Goal: Information Seeking & Learning: Learn about a topic

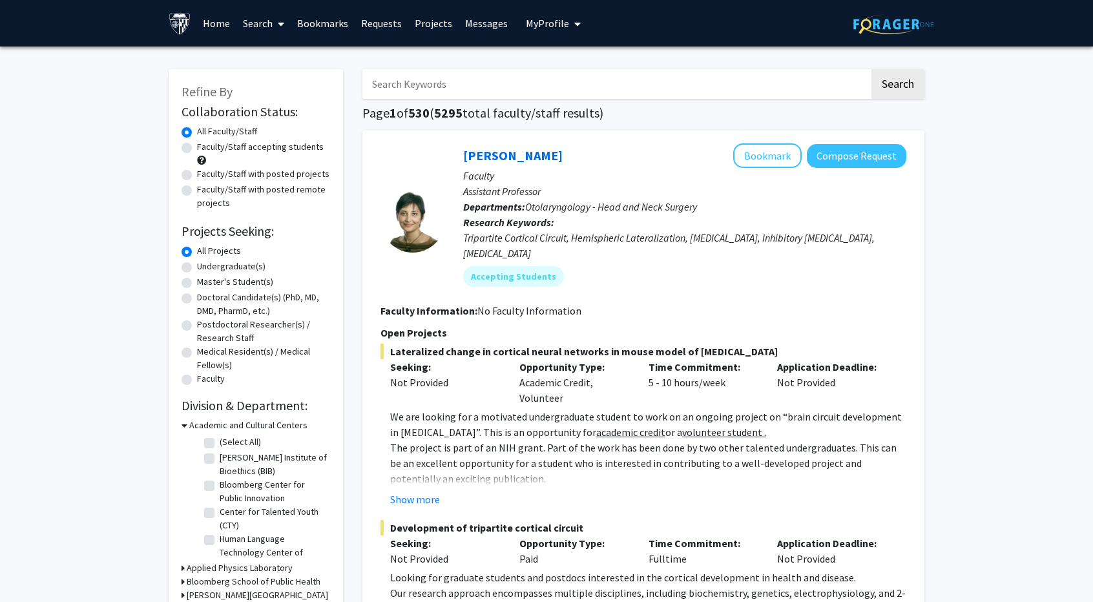
click at [204, 17] on link "Home" at bounding box center [216, 23] width 40 height 45
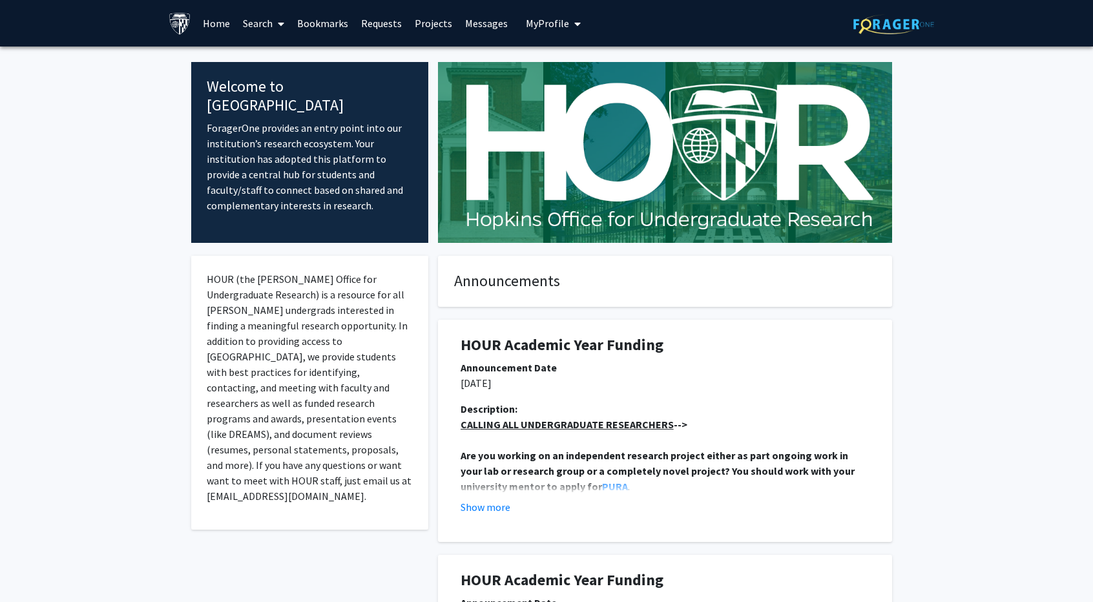
click at [278, 23] on span at bounding box center [279, 23] width 12 height 45
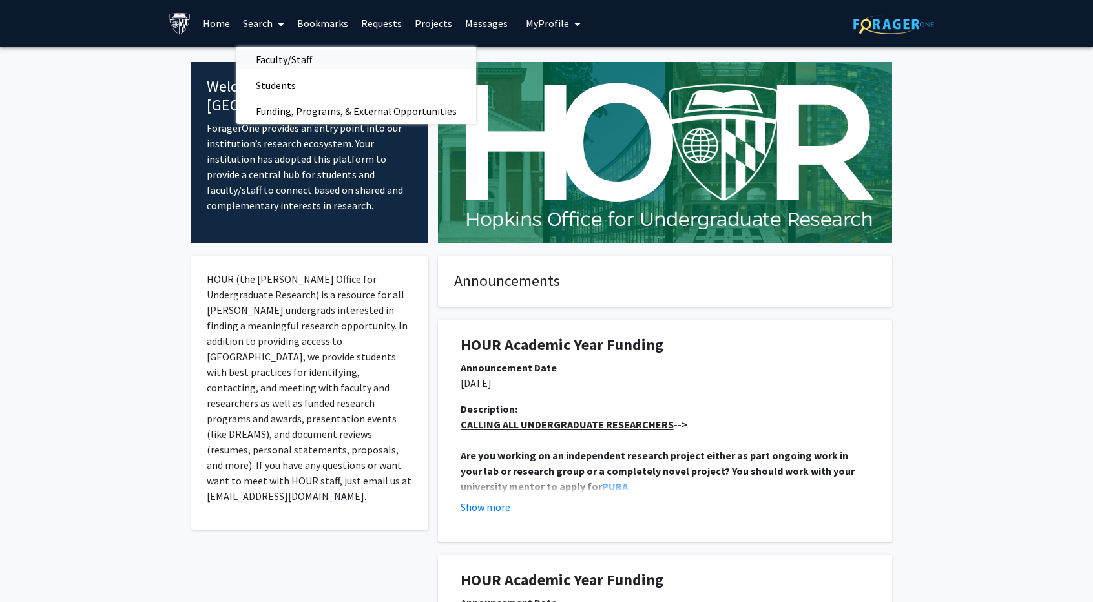
click at [277, 54] on span "Faculty/Staff" at bounding box center [284, 60] width 95 height 26
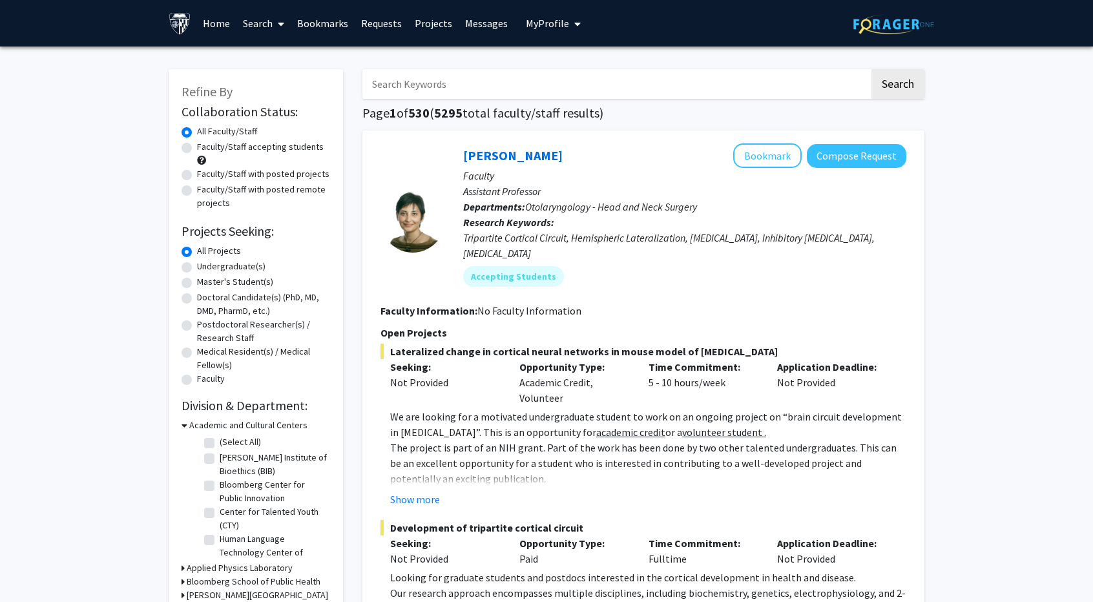
click at [257, 148] on label "Faculty/Staff accepting students" at bounding box center [260, 147] width 127 height 14
click at [206, 148] on input "Faculty/Staff accepting students" at bounding box center [201, 144] width 8 height 8
radio input "true"
click at [237, 263] on label "Undergraduate(s)" at bounding box center [231, 267] width 69 height 14
click at [206, 263] on input "Undergraduate(s)" at bounding box center [201, 264] width 8 height 8
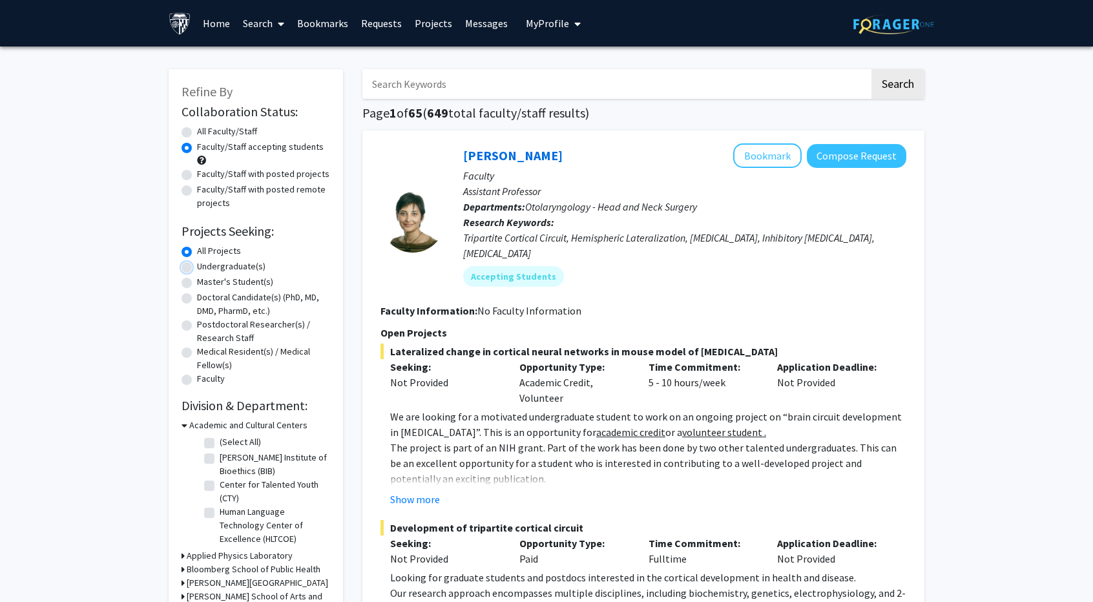
radio input "true"
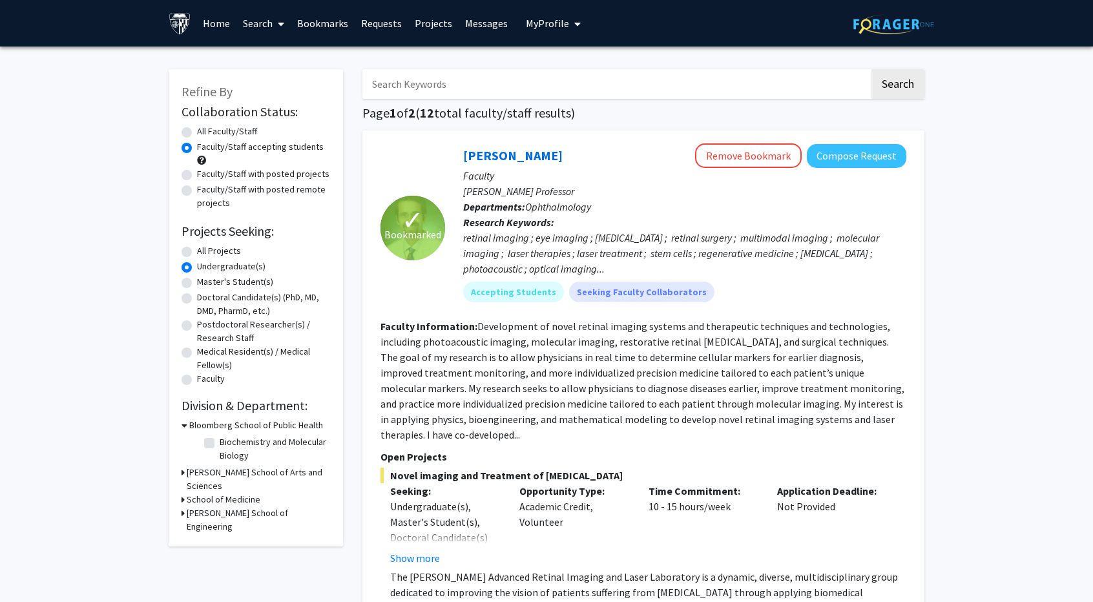
click at [218, 257] on label "All Projects" at bounding box center [219, 251] width 44 height 14
click at [206, 253] on input "All Projects" at bounding box center [201, 248] width 8 height 8
radio input "true"
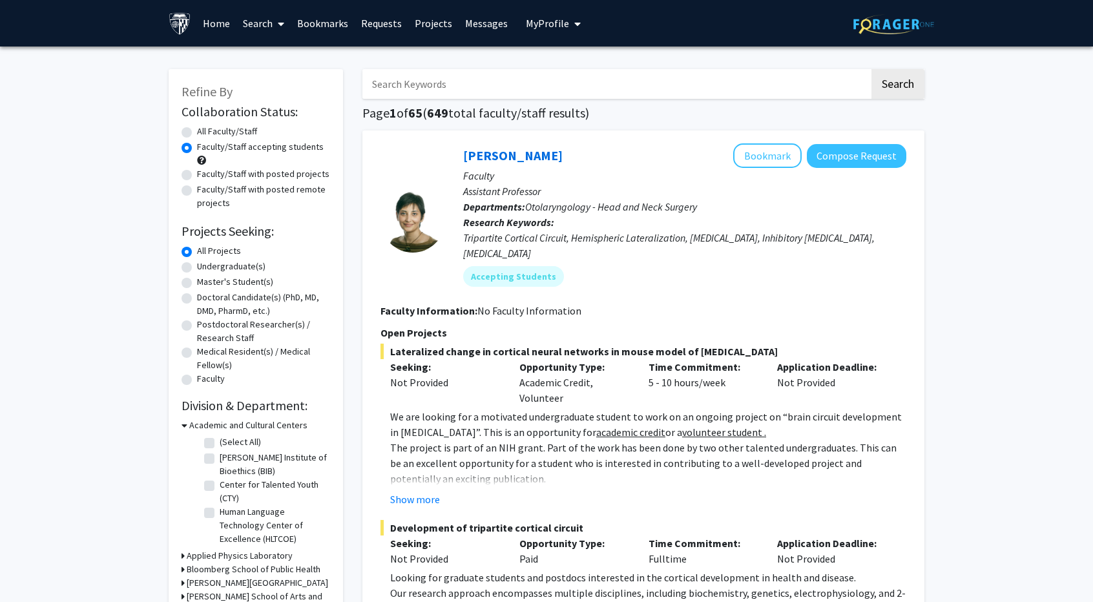
click at [417, 83] on input "Search Keywords" at bounding box center [616, 84] width 507 height 30
type input "undergrad"
click at [909, 79] on button "Search" at bounding box center [898, 84] width 53 height 30
radio input "true"
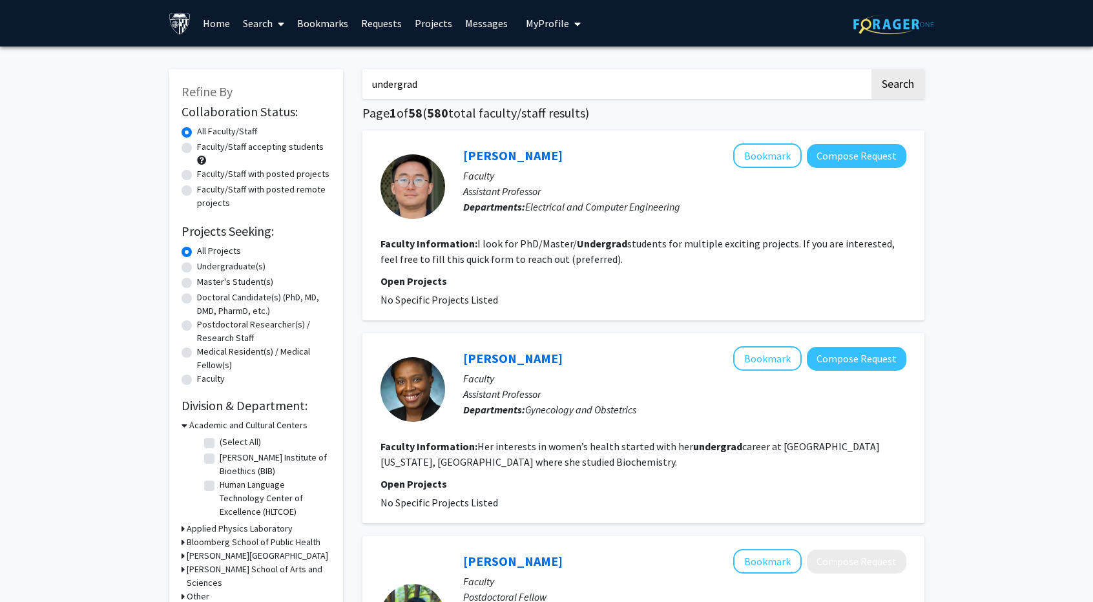
click at [267, 147] on label "Faculty/Staff accepting students" at bounding box center [260, 147] width 127 height 14
click at [206, 147] on input "Faculty/Staff accepting students" at bounding box center [201, 144] width 8 height 8
radio input "true"
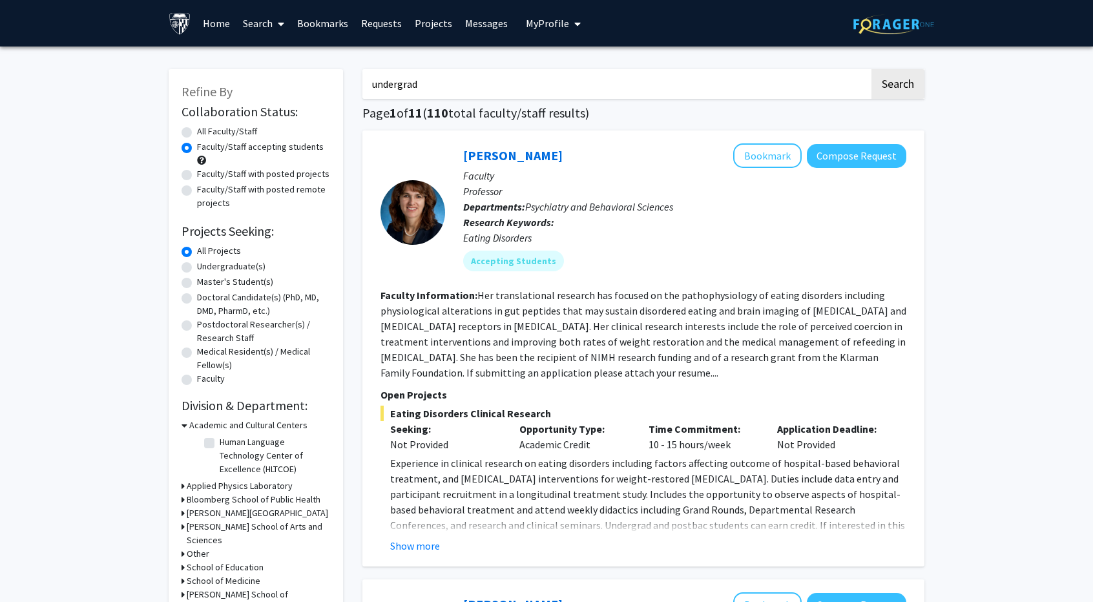
click at [279, 176] on label "Faculty/Staff with posted projects" at bounding box center [263, 174] width 132 height 14
click at [206, 176] on input "Faculty/Staff with posted projects" at bounding box center [201, 171] width 8 height 8
radio input "true"
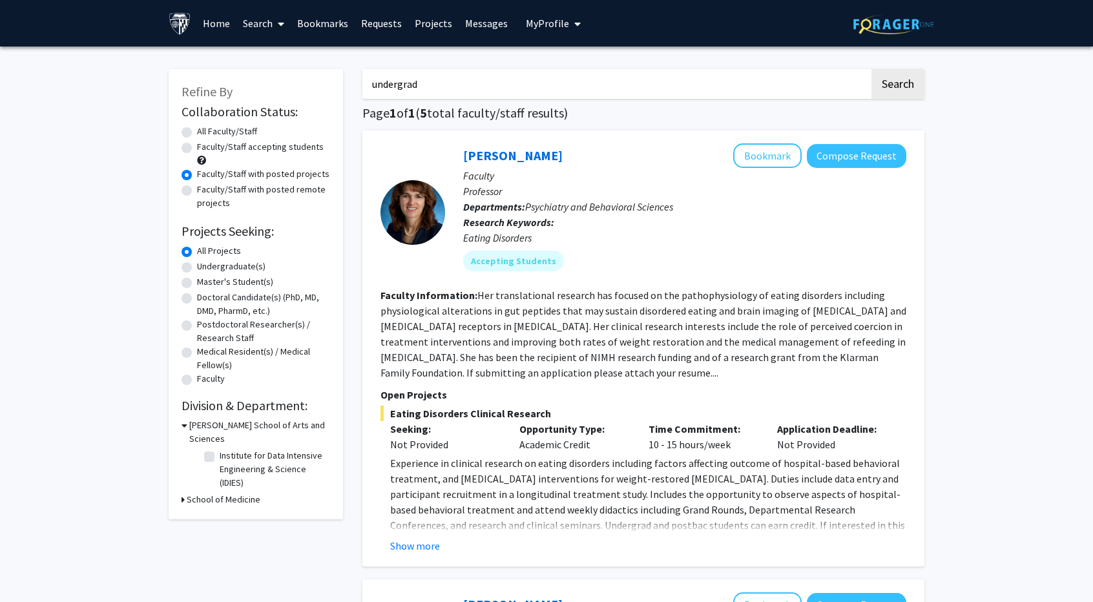
click at [271, 148] on label "Faculty/Staff accepting students" at bounding box center [260, 147] width 127 height 14
click at [206, 148] on input "Faculty/Staff accepting students" at bounding box center [201, 144] width 8 height 8
radio input "true"
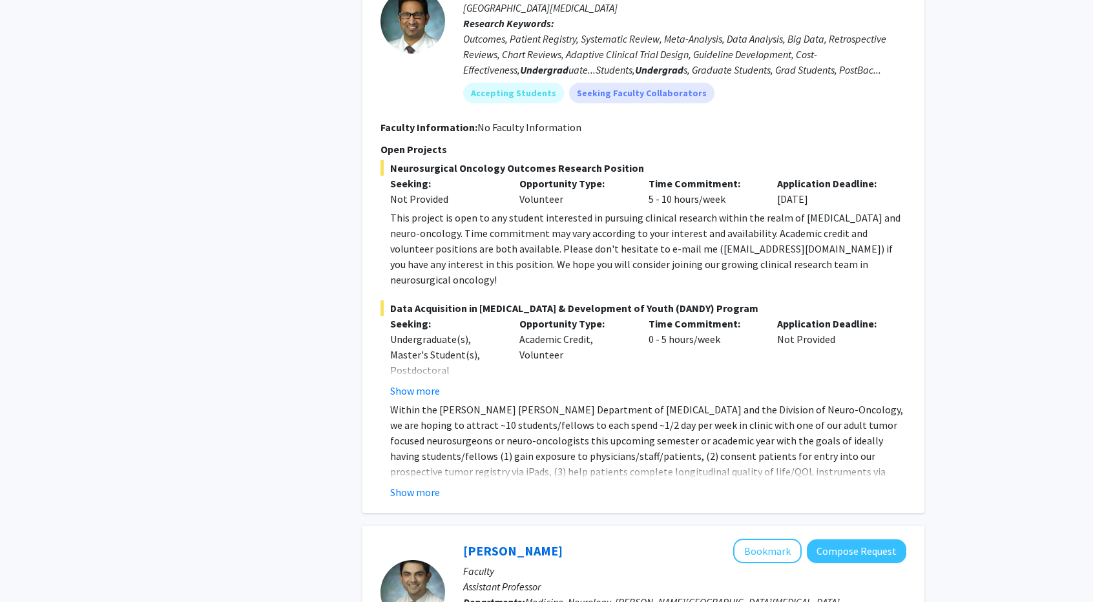
scroll to position [1006, 0]
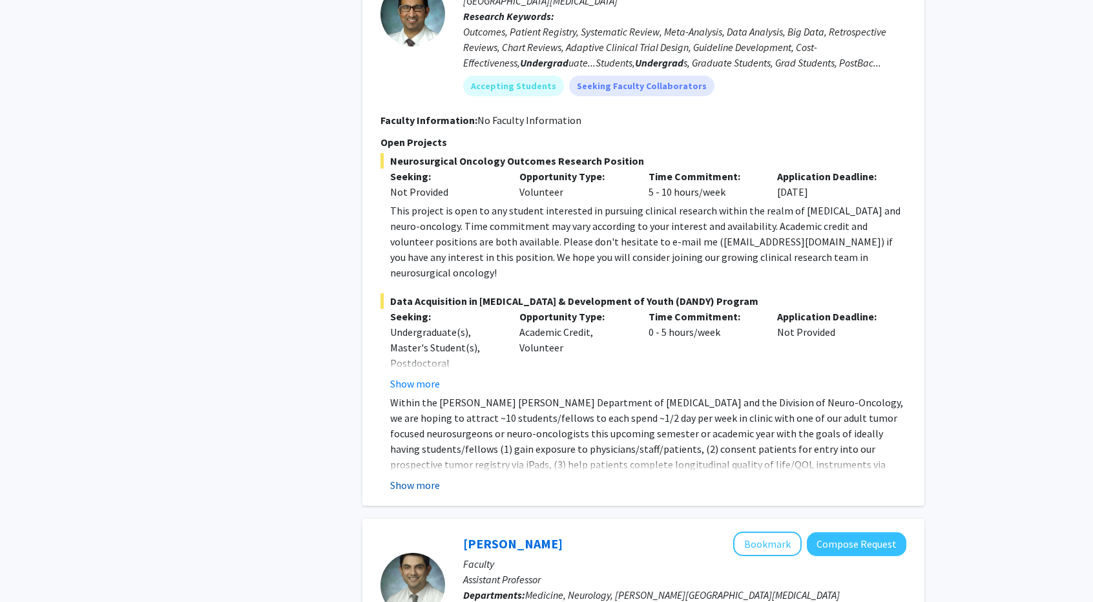
click at [427, 478] on button "Show more" at bounding box center [415, 486] width 50 height 16
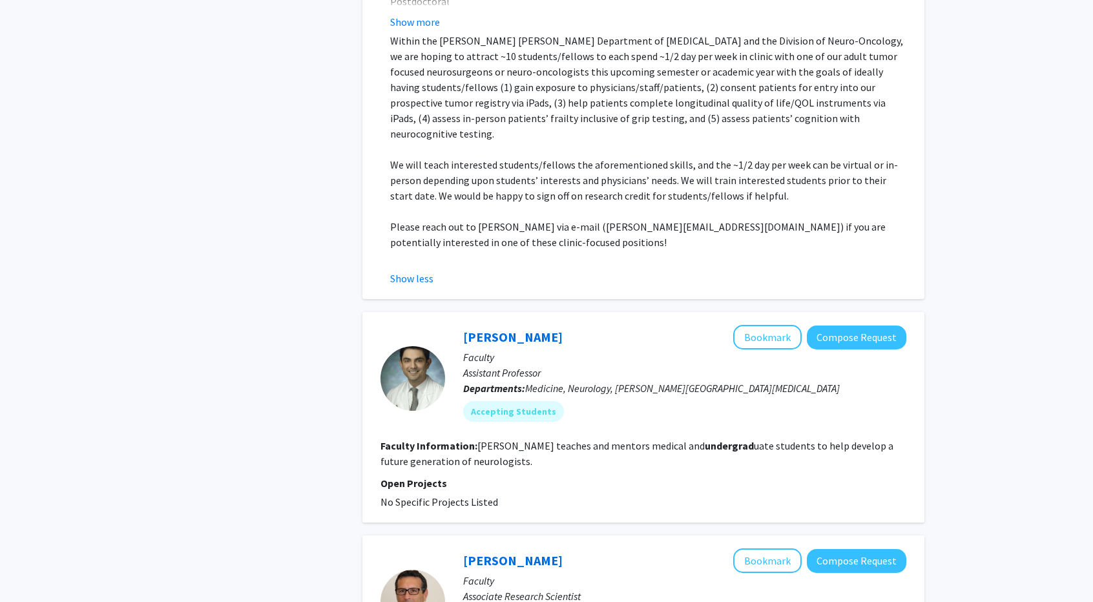
scroll to position [1410, 0]
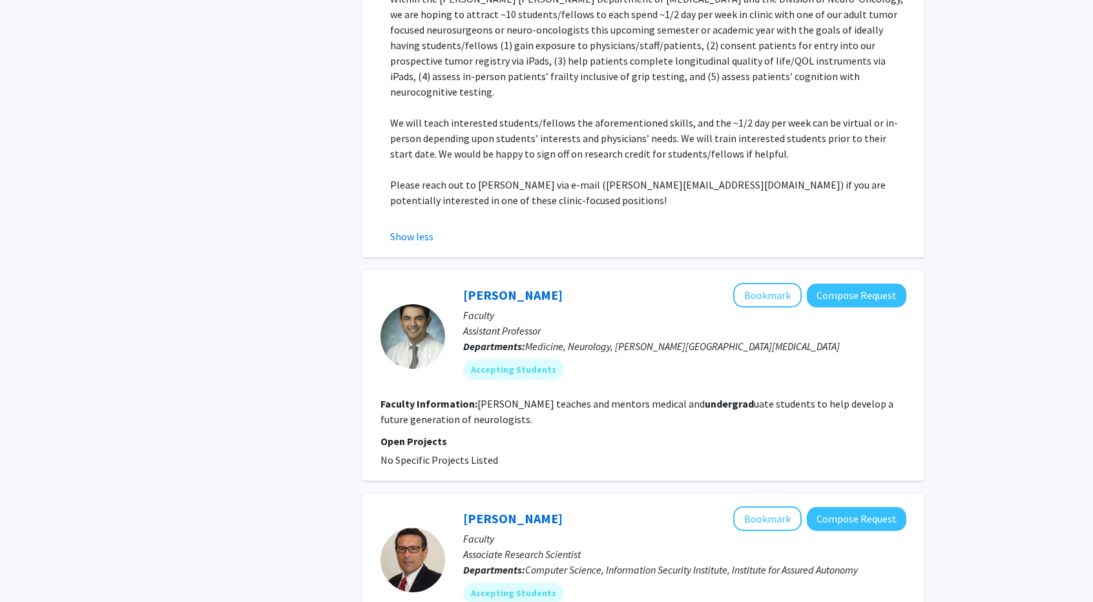
click at [355, 453] on div "undergrad Search Page 1 of 11 ( 110 total faculty/staff results) [PERSON_NAME] …" at bounding box center [644, 349] width 582 height 3406
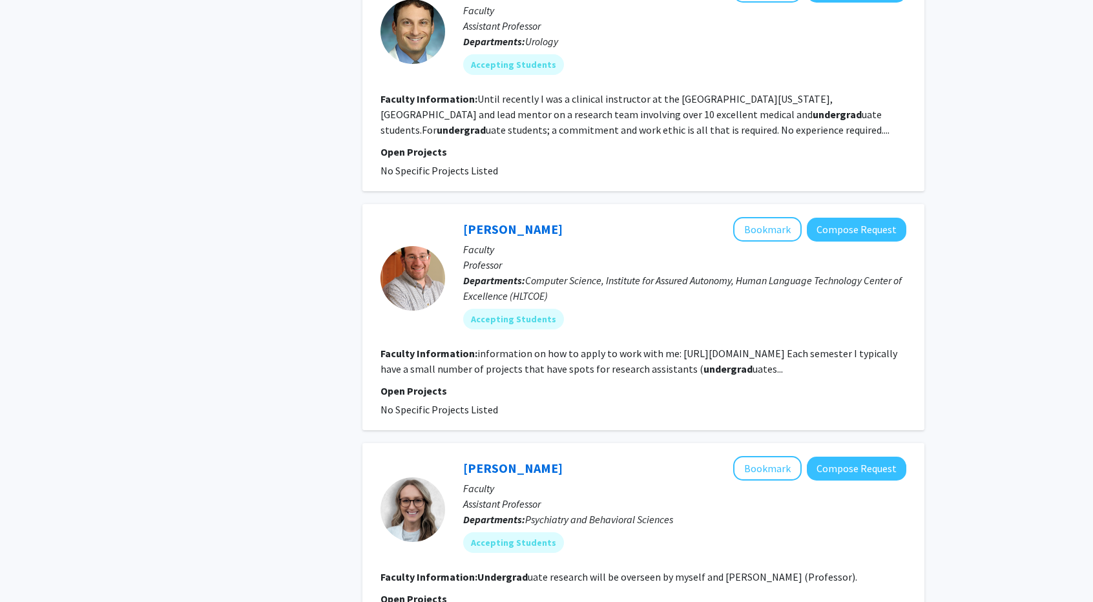
scroll to position [2166, 0]
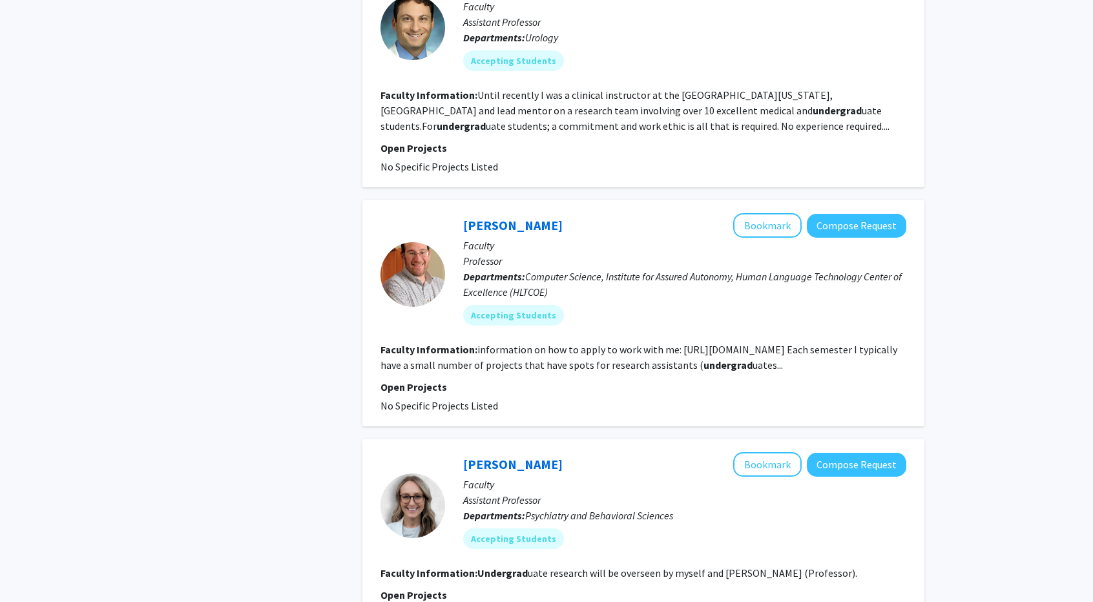
click at [460, 348] on fg-read-more "information on how to apply to work with me: [URL][DOMAIN_NAME] Each semester I…" at bounding box center [639, 357] width 517 height 28
click at [673, 343] on fg-read-more "information on how to apply to work with me: [URL][DOMAIN_NAME] Each semester I…" at bounding box center [639, 357] width 517 height 28
drag, startPoint x: 673, startPoint y: 317, endPoint x: 421, endPoint y: 339, distance: 253.0
click at [421, 343] on fg-read-more "information on how to apply to work with me: [URL][DOMAIN_NAME] Each semester I…" at bounding box center [639, 357] width 517 height 28
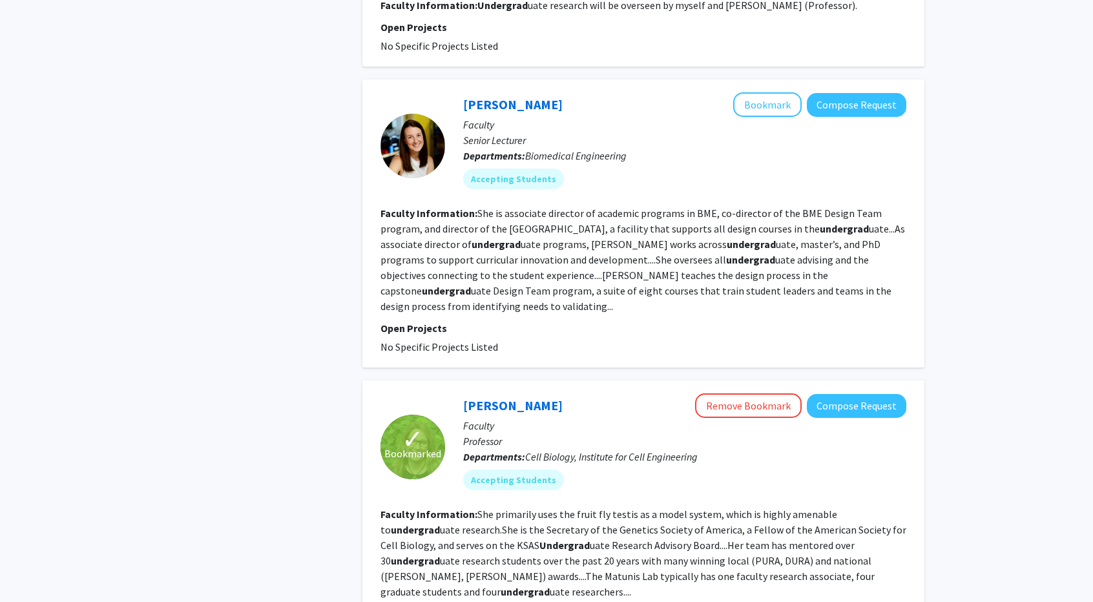
scroll to position [2753, 0]
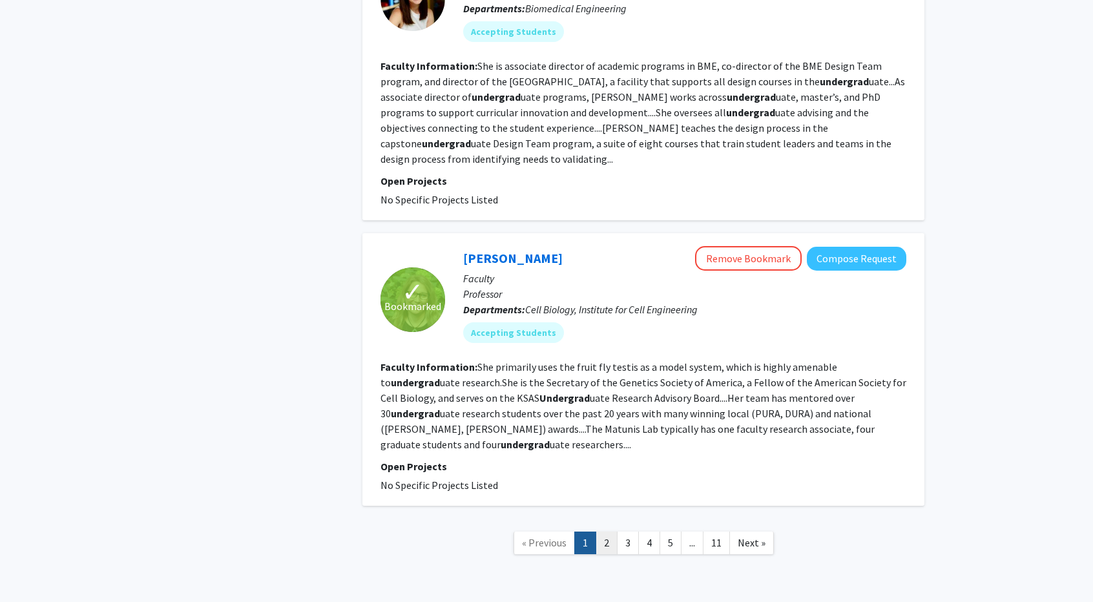
click at [610, 532] on link "2" at bounding box center [607, 543] width 22 height 23
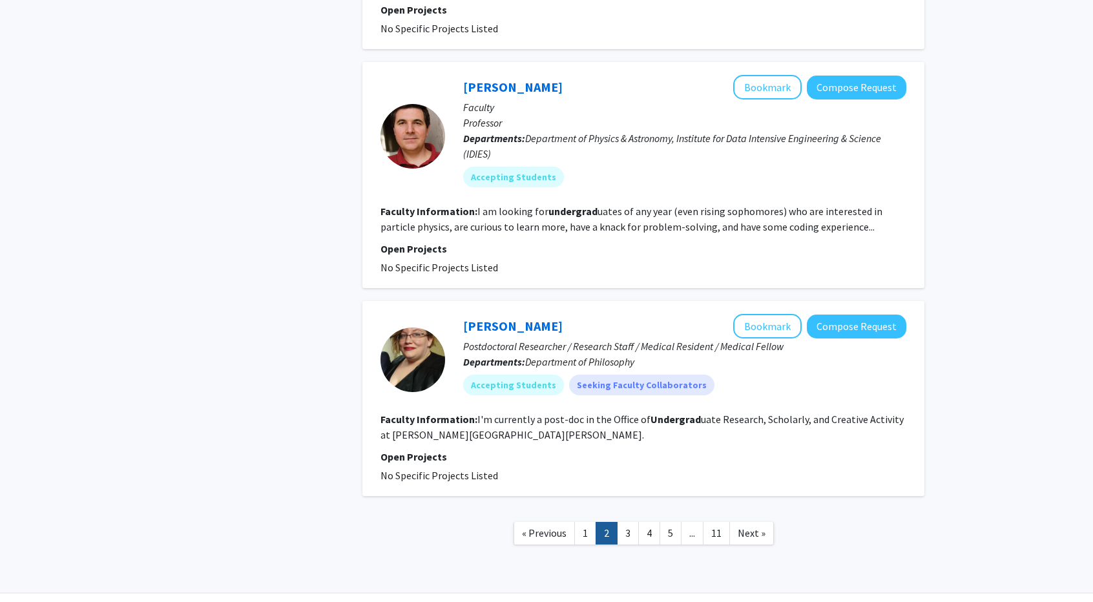
scroll to position [2003, 0]
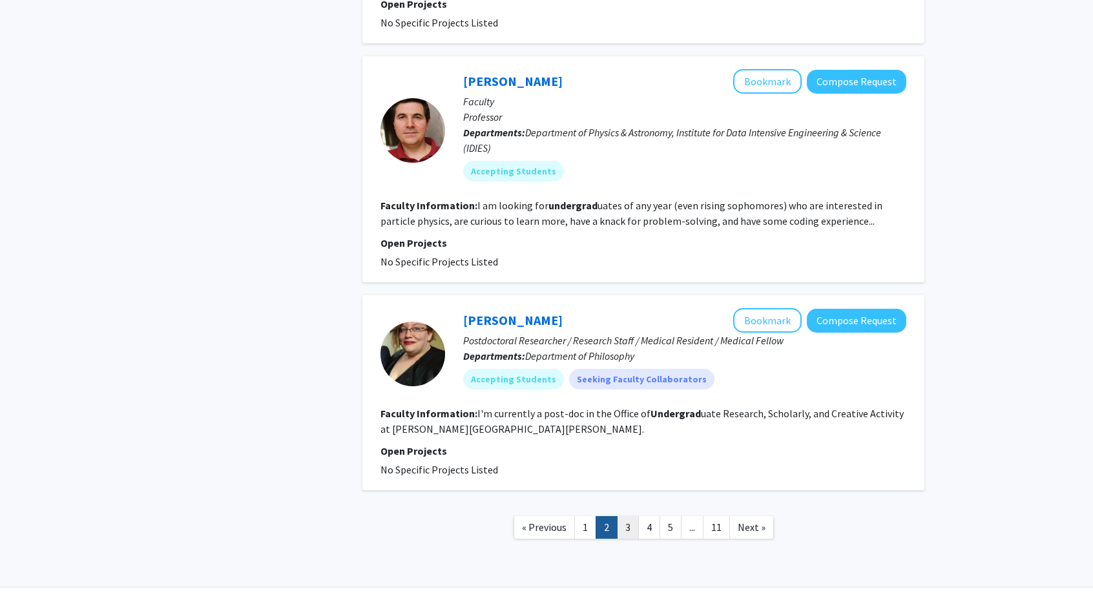
click at [637, 516] on link "3" at bounding box center [628, 527] width 22 height 23
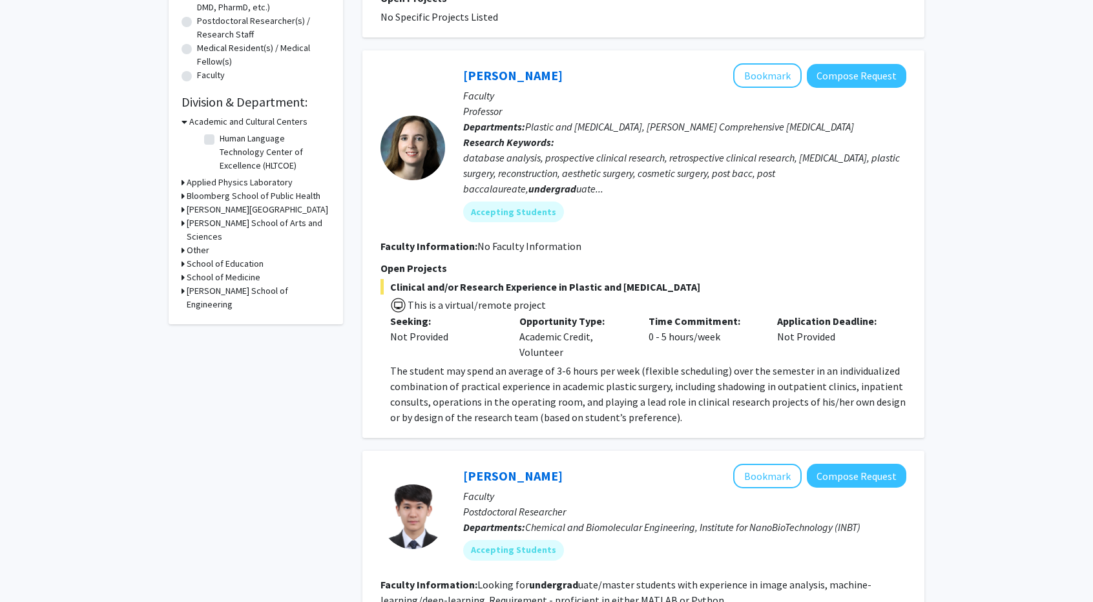
scroll to position [303, 0]
drag, startPoint x: 551, startPoint y: 82, endPoint x: 642, endPoint y: 56, distance: 95.5
click at [642, 56] on div "[PERSON_NAME] Bookmark Compose Request Faculty Professor Departments: Plastic a…" at bounding box center [644, 245] width 562 height 388
click at [761, 73] on button "Bookmark" at bounding box center [767, 76] width 69 height 25
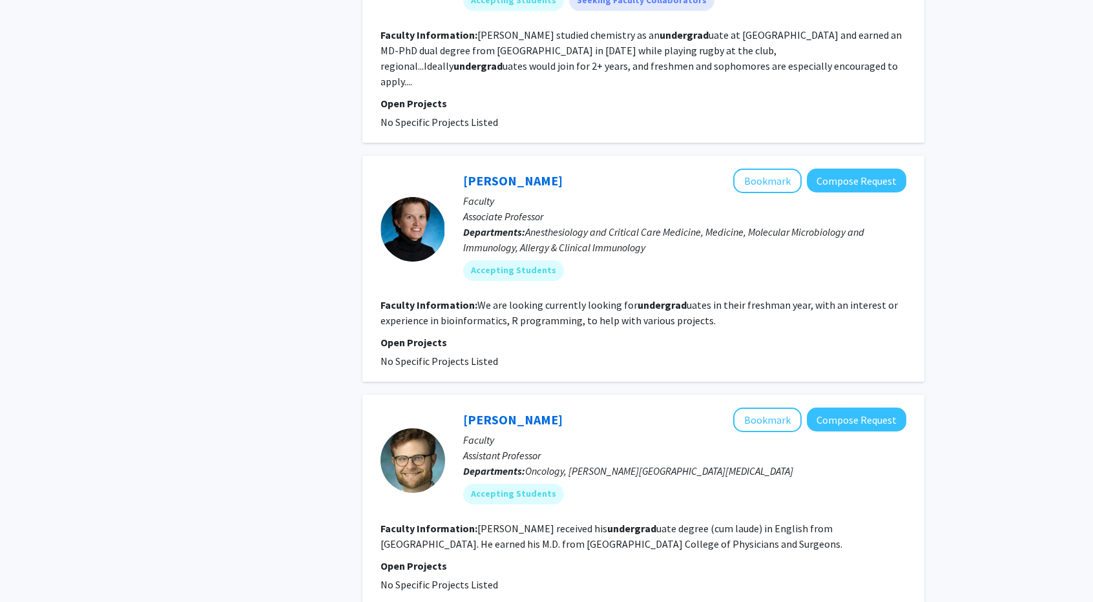
scroll to position [1078, 0]
drag, startPoint x: 437, startPoint y: 303, endPoint x: 503, endPoint y: 299, distance: 66.0
click at [503, 299] on fg-read-more "We are looking currently looking for undergrad uates in their freshman year, wi…" at bounding box center [640, 312] width 518 height 28
copy fg-read-more "bioinformatics"
click at [583, 298] on fg-read-more "We are looking currently looking for undergrad uates in their freshman year, wi…" at bounding box center [640, 312] width 518 height 28
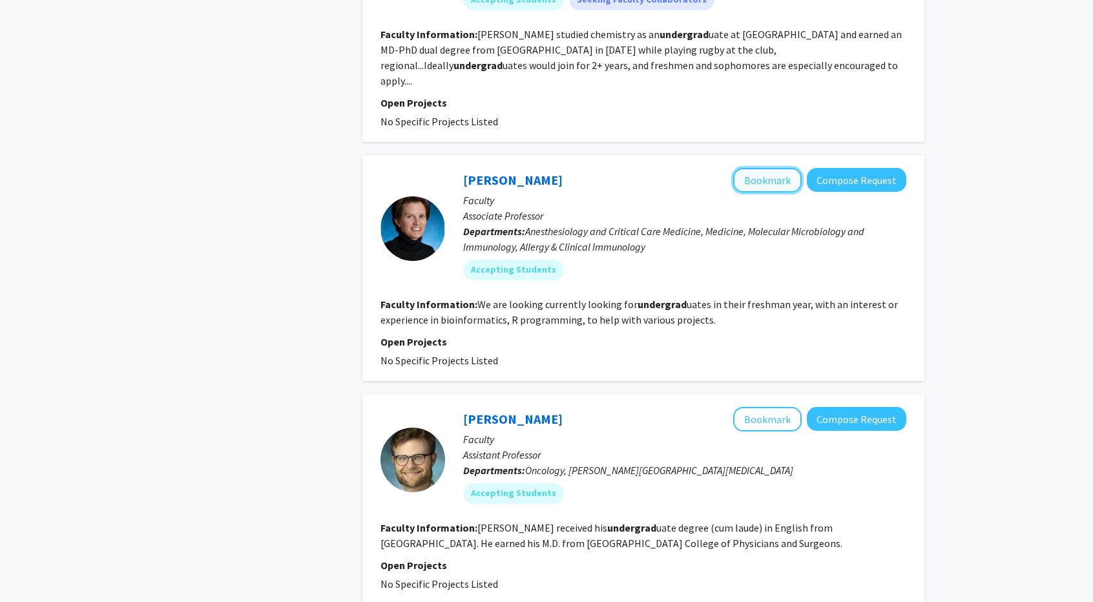
click at [748, 168] on button "Bookmark" at bounding box center [767, 180] width 69 height 25
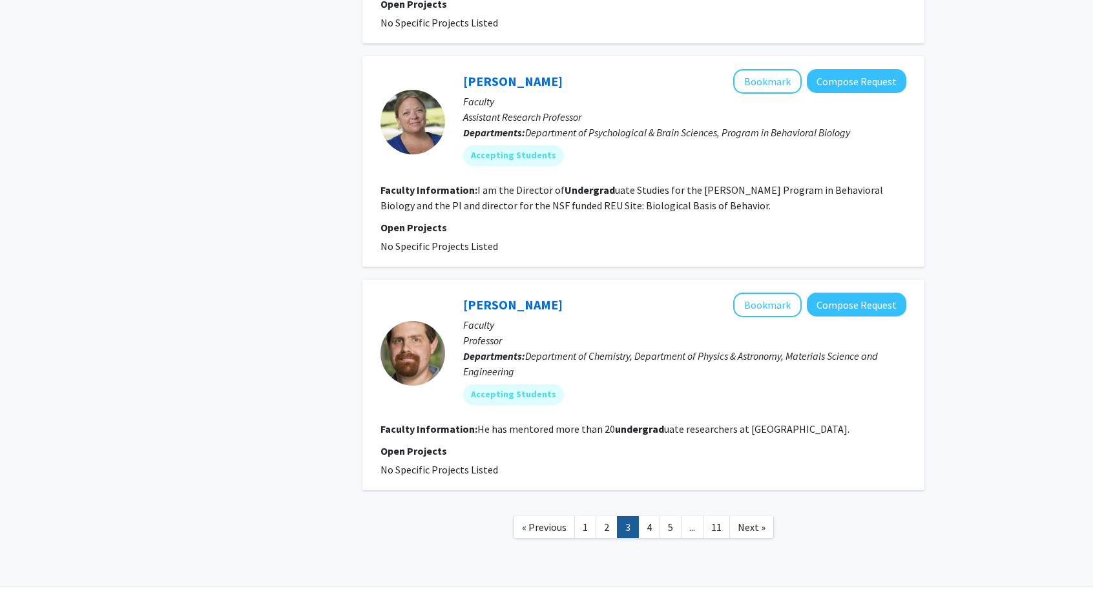
scroll to position [2086, 0]
drag, startPoint x: 664, startPoint y: 421, endPoint x: 647, endPoint y: 496, distance: 77.0
click at [647, 517] on link "4" at bounding box center [649, 528] width 22 height 23
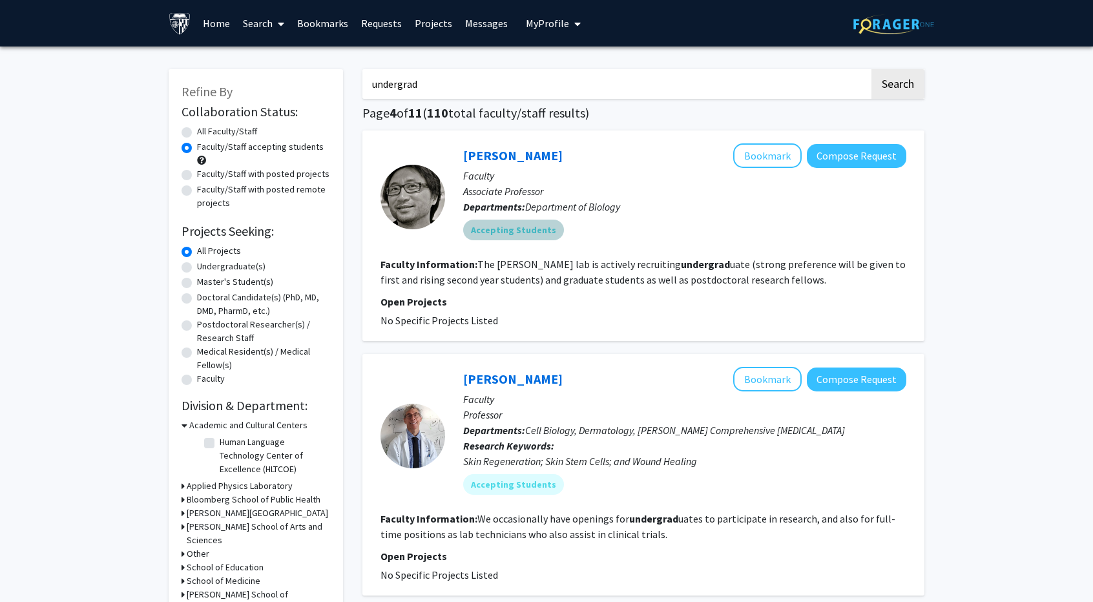
click at [741, 224] on div "Accepting Students" at bounding box center [685, 230] width 448 height 26
click at [762, 163] on button "Bookmark" at bounding box center [767, 155] width 69 height 25
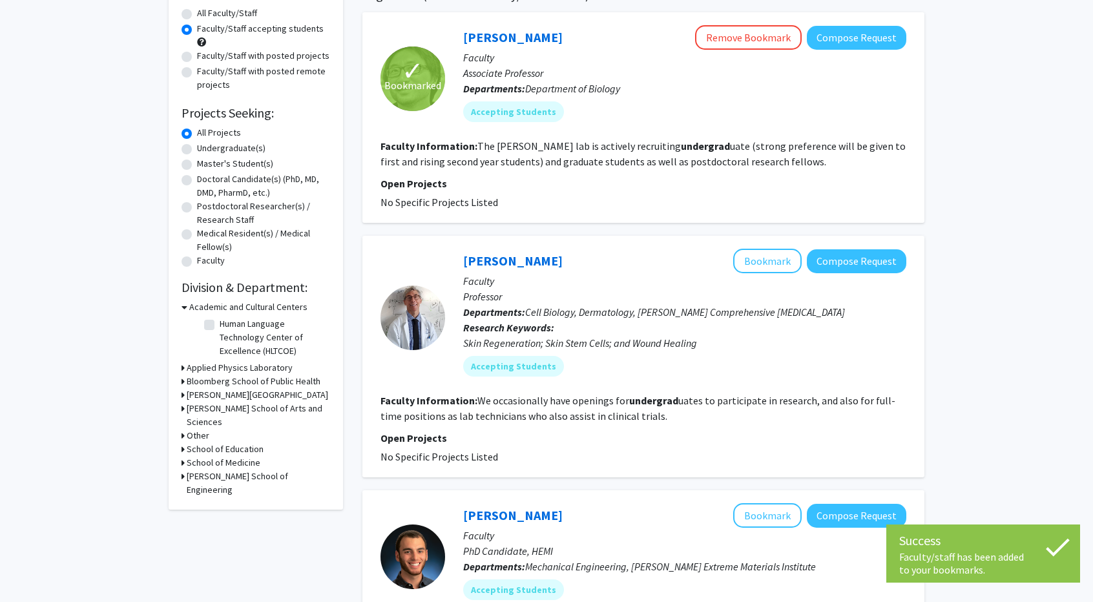
scroll to position [121, 0]
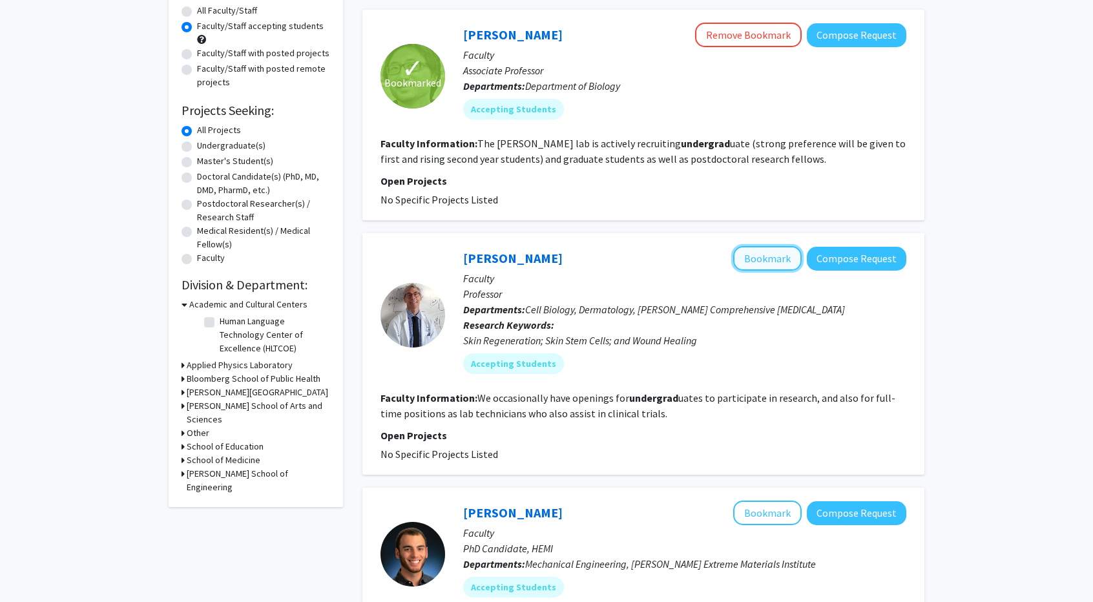
click at [770, 259] on button "Bookmark" at bounding box center [767, 258] width 69 height 25
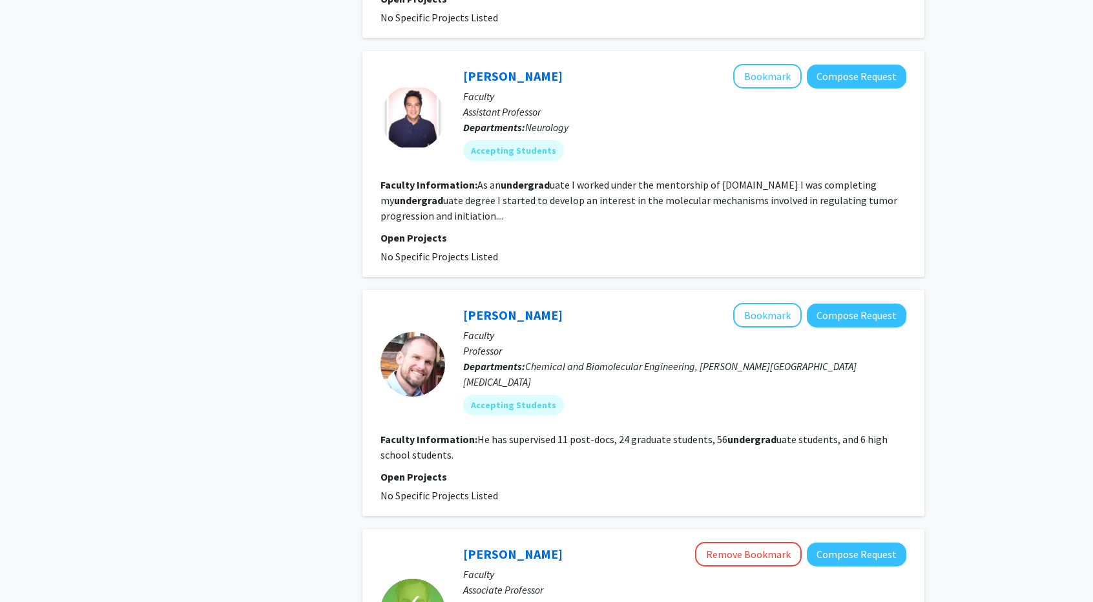
scroll to position [1724, 0]
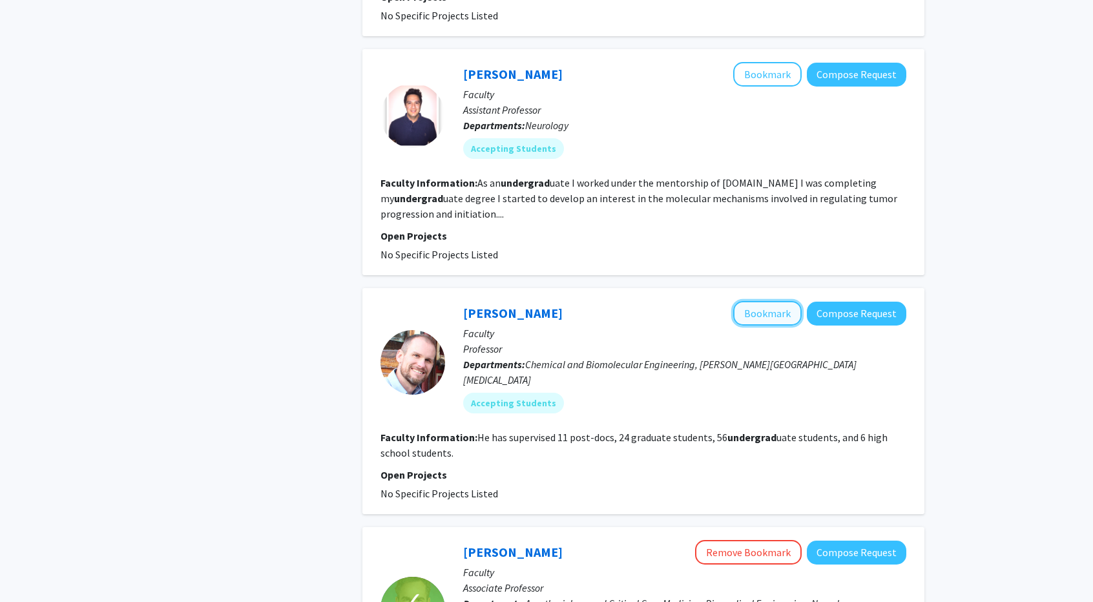
click at [757, 301] on button "Bookmark" at bounding box center [767, 313] width 69 height 25
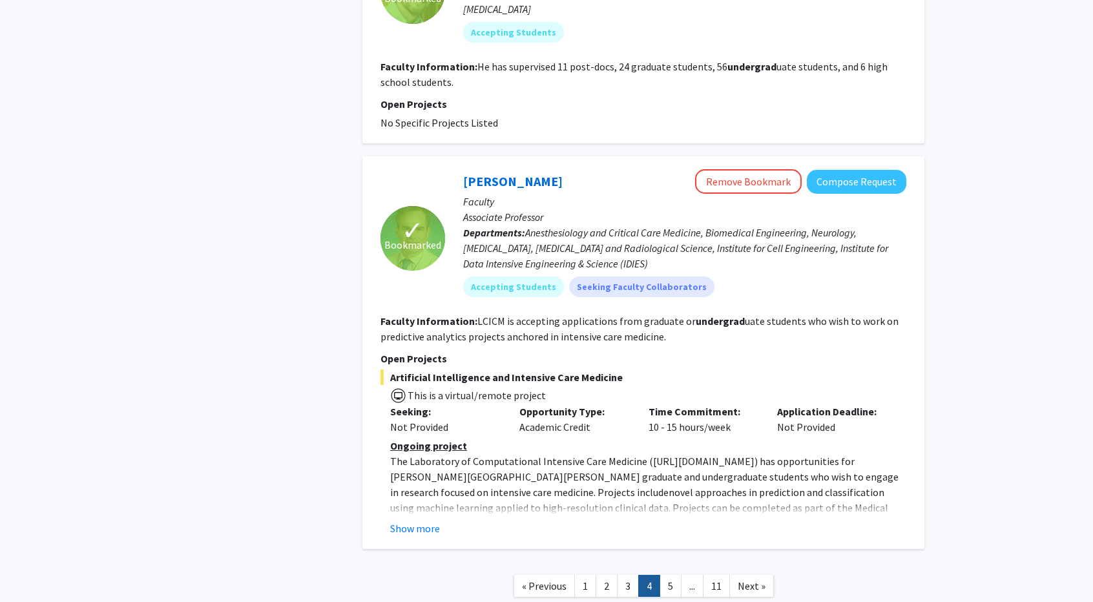
scroll to position [2102, 0]
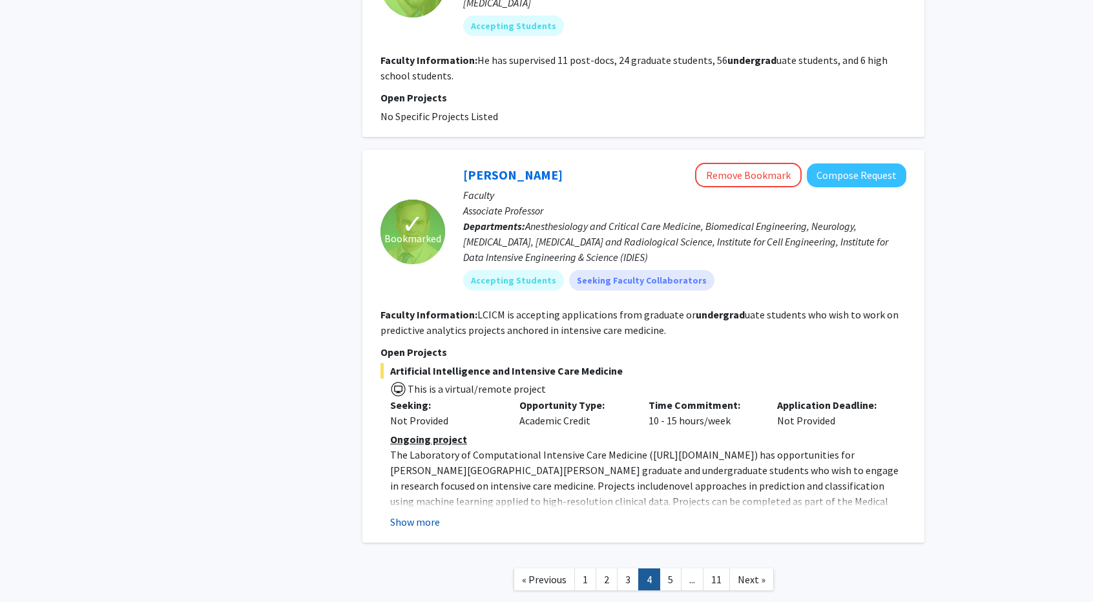
click at [426, 514] on button "Show more" at bounding box center [415, 522] width 50 height 16
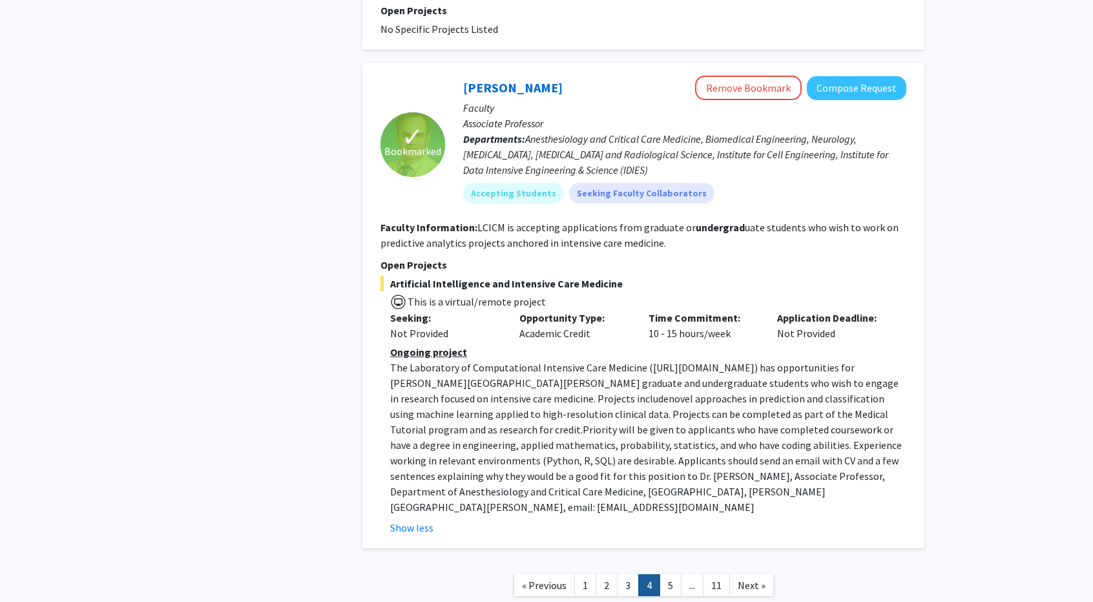
scroll to position [2189, 0]
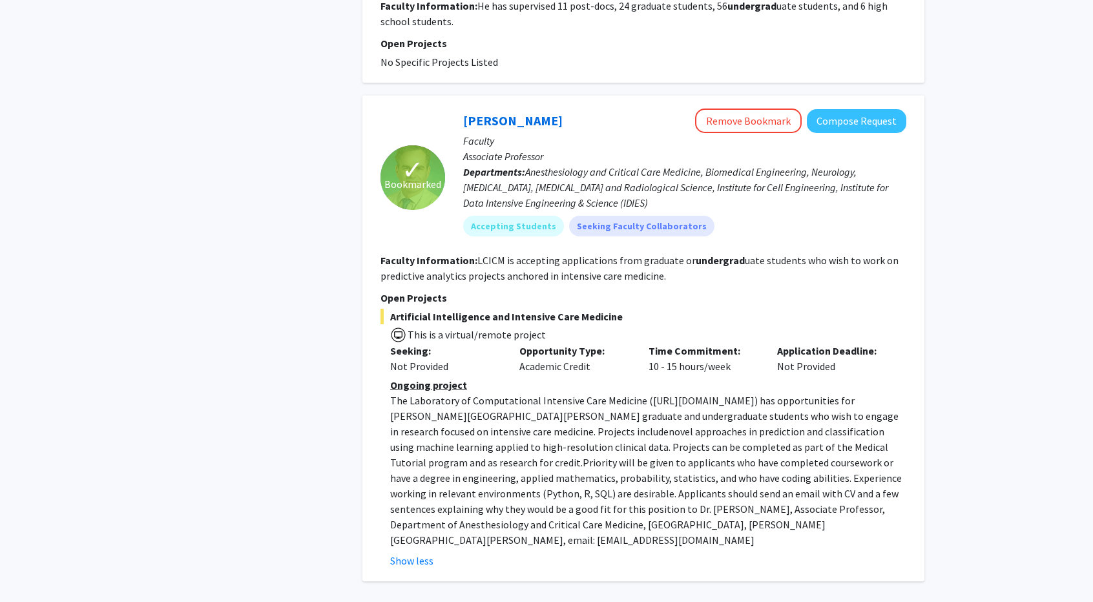
scroll to position [2216, 0]
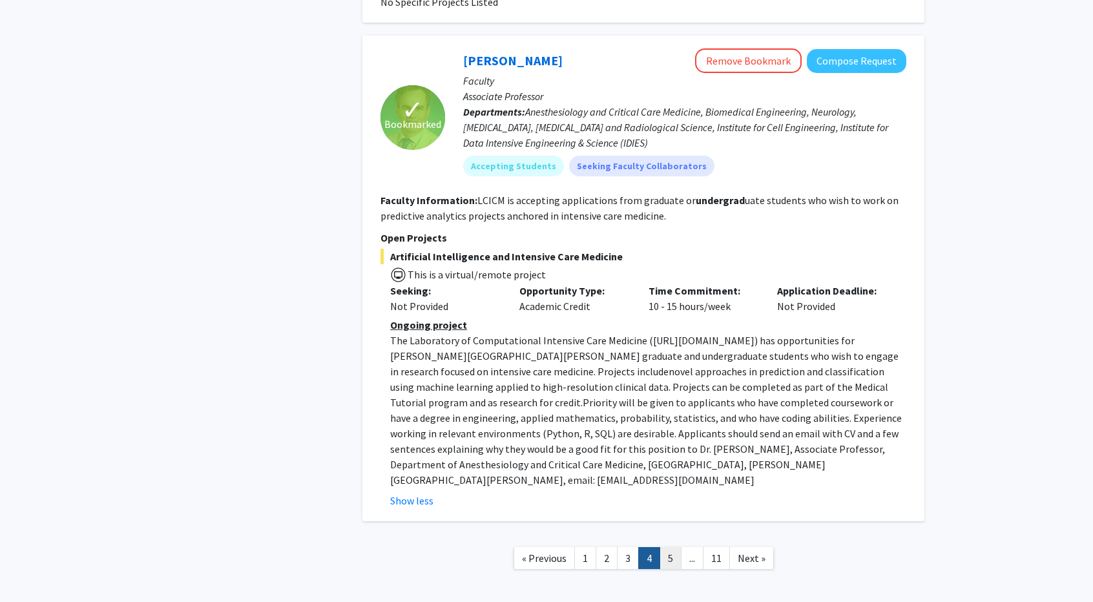
click at [674, 547] on link "5" at bounding box center [671, 558] width 22 height 23
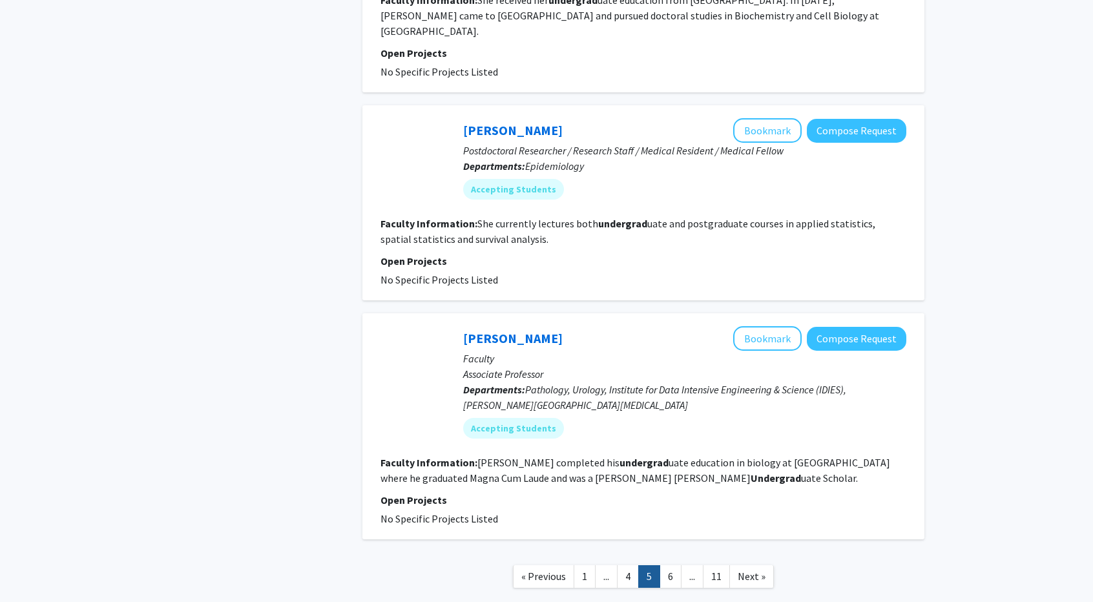
scroll to position [1893, 0]
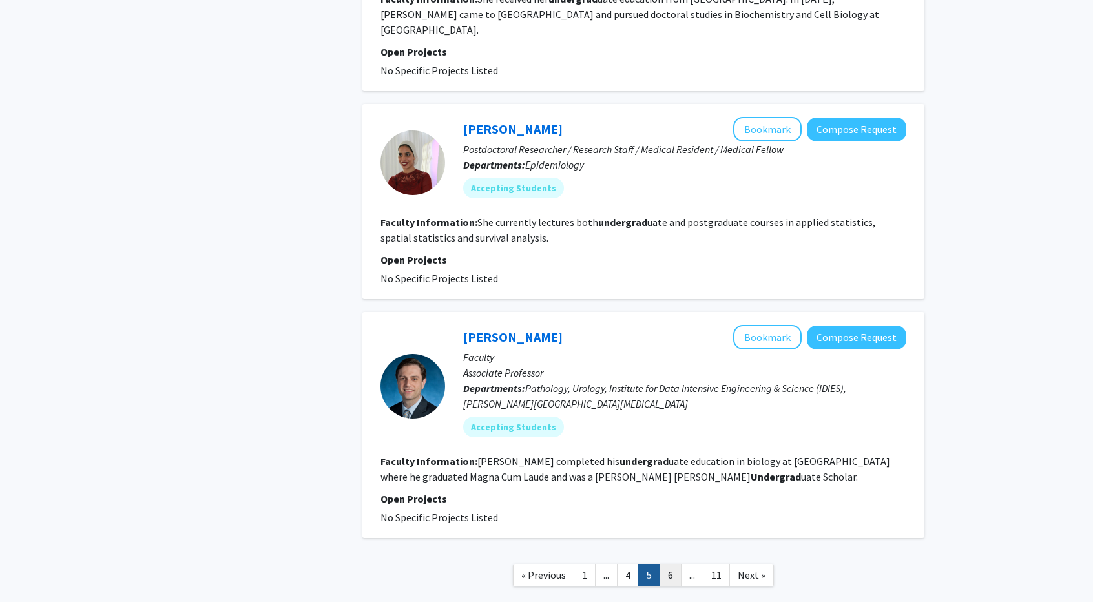
click at [673, 564] on link "6" at bounding box center [671, 575] width 22 height 23
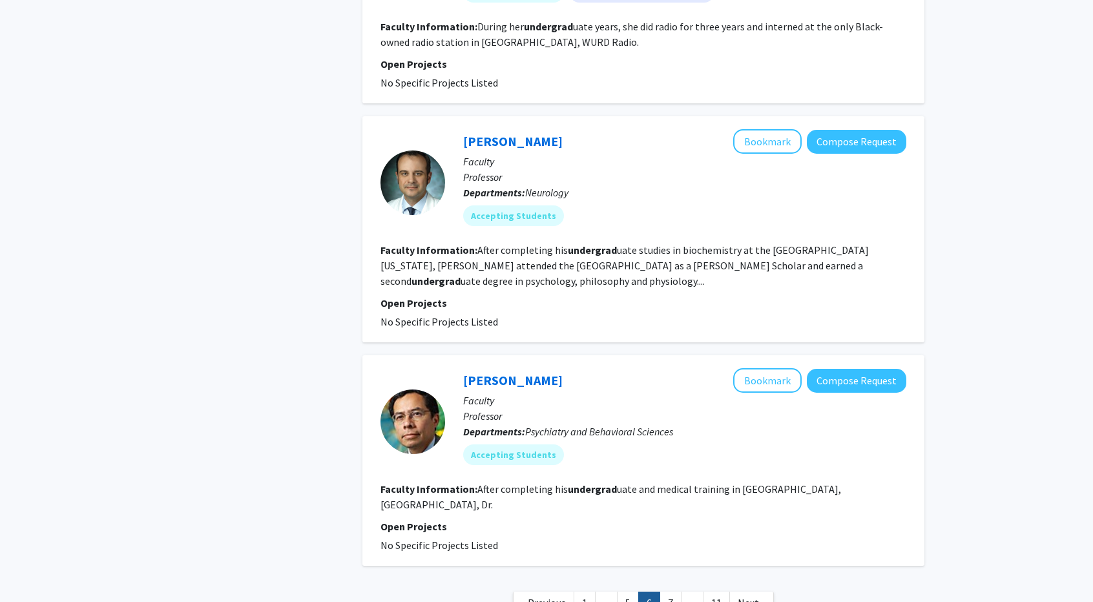
scroll to position [1972, 0]
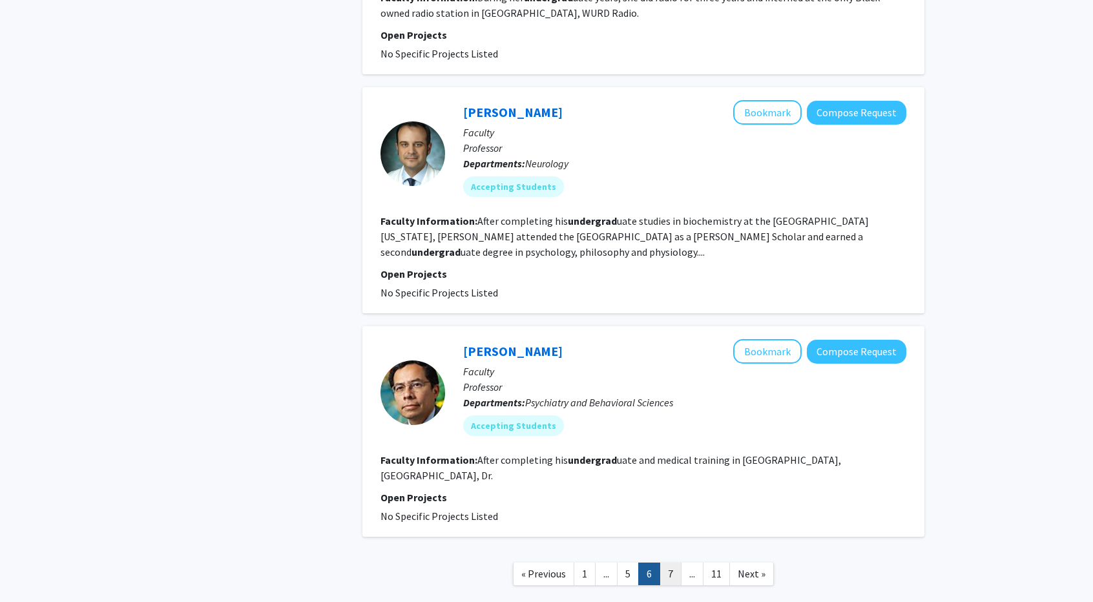
click at [672, 563] on link "7" at bounding box center [671, 574] width 22 height 23
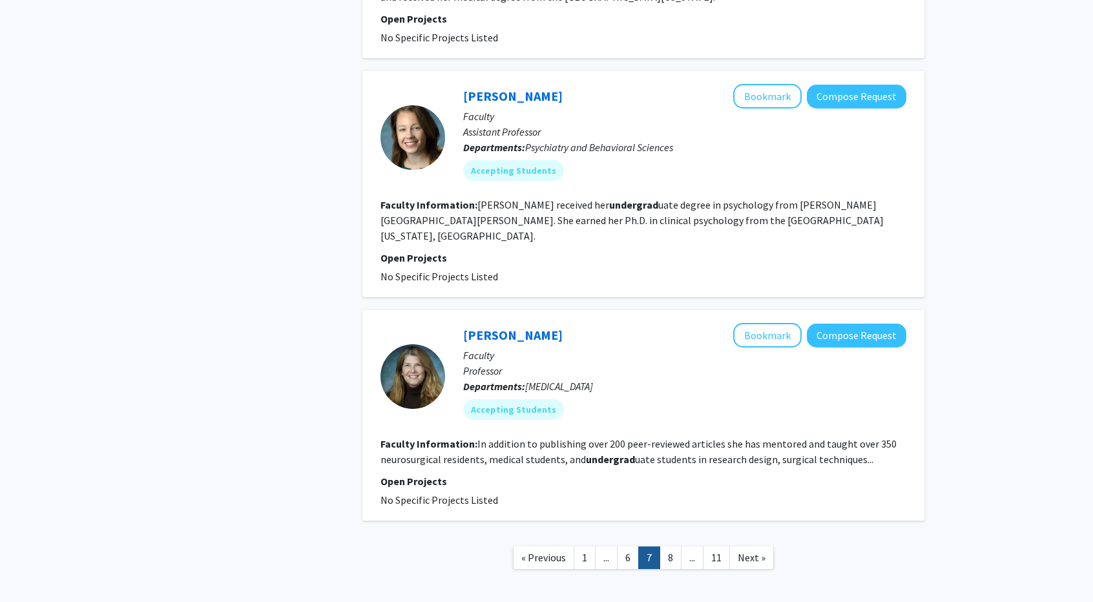
scroll to position [1894, 0]
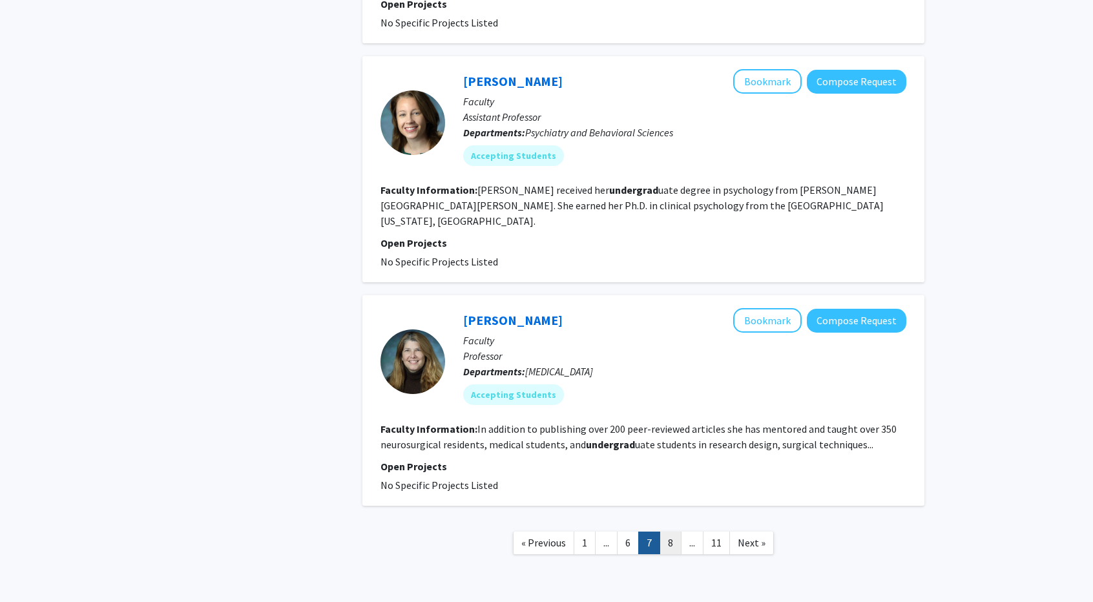
click at [672, 532] on link "8" at bounding box center [671, 543] width 22 height 23
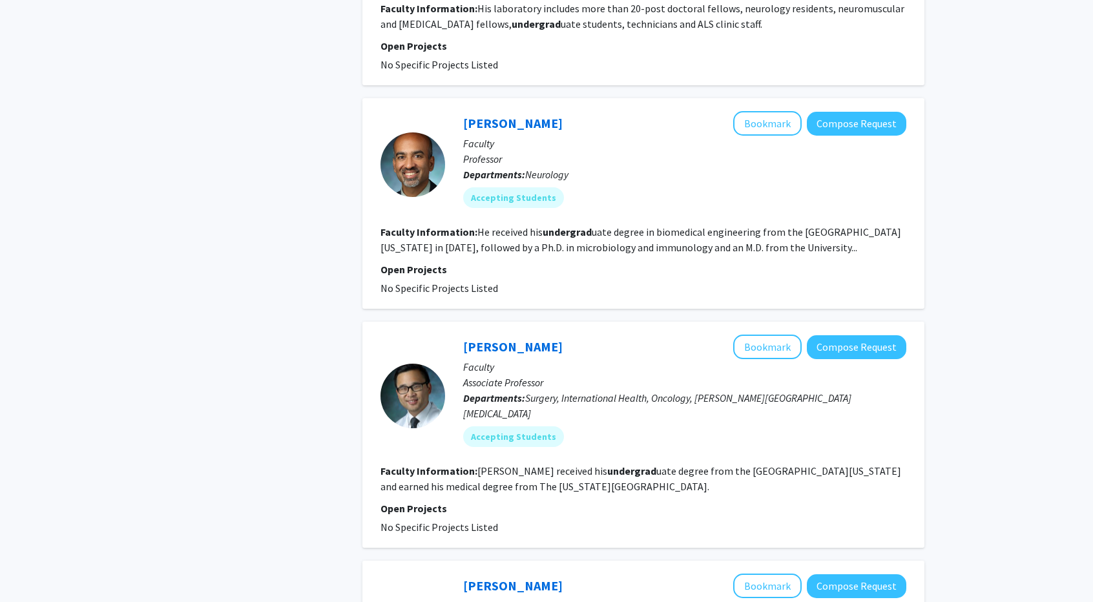
scroll to position [1910, 0]
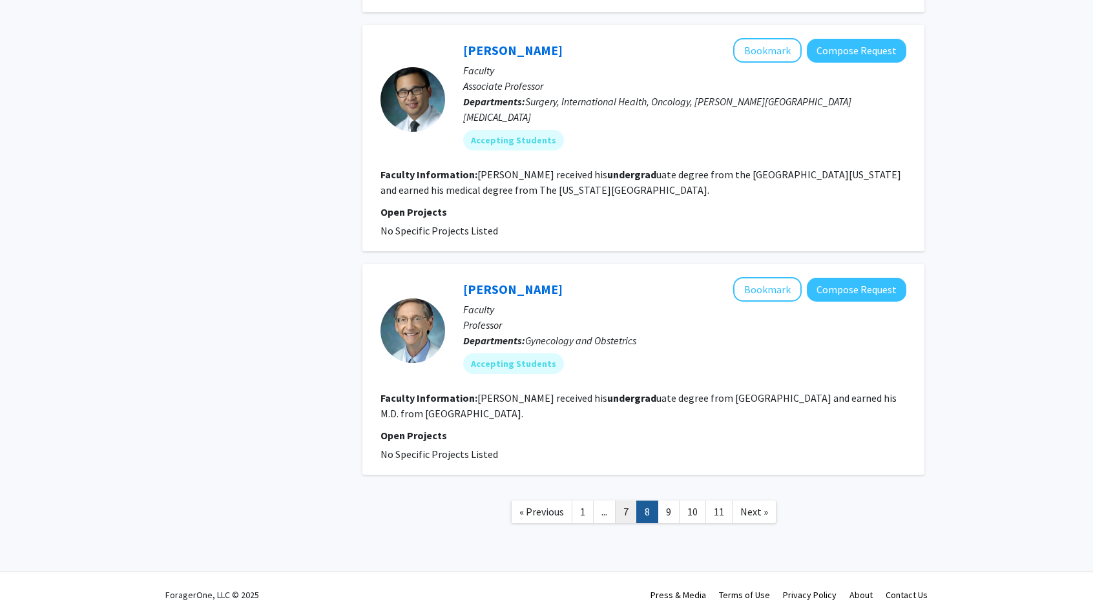
click at [628, 501] on link "7" at bounding box center [626, 512] width 22 height 23
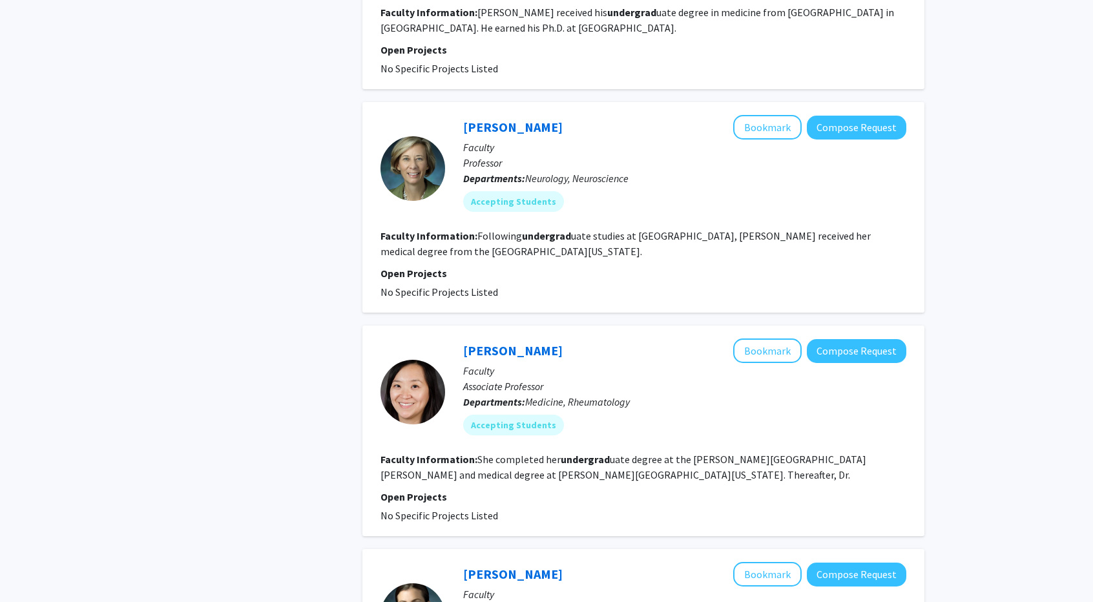
scroll to position [1894, 0]
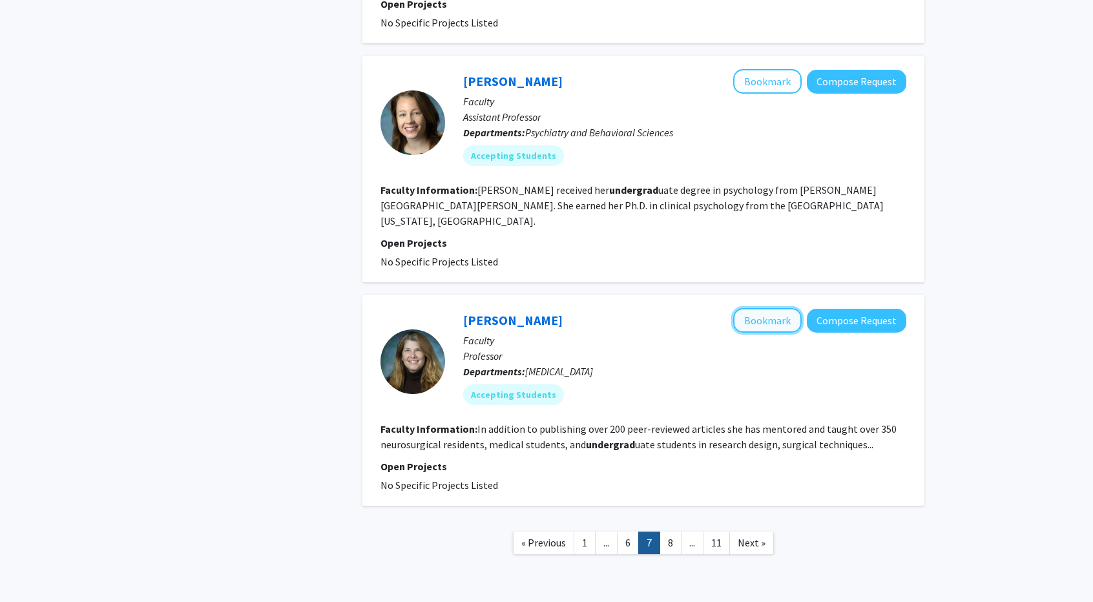
click at [758, 308] on button "Bookmark" at bounding box center [767, 320] width 69 height 25
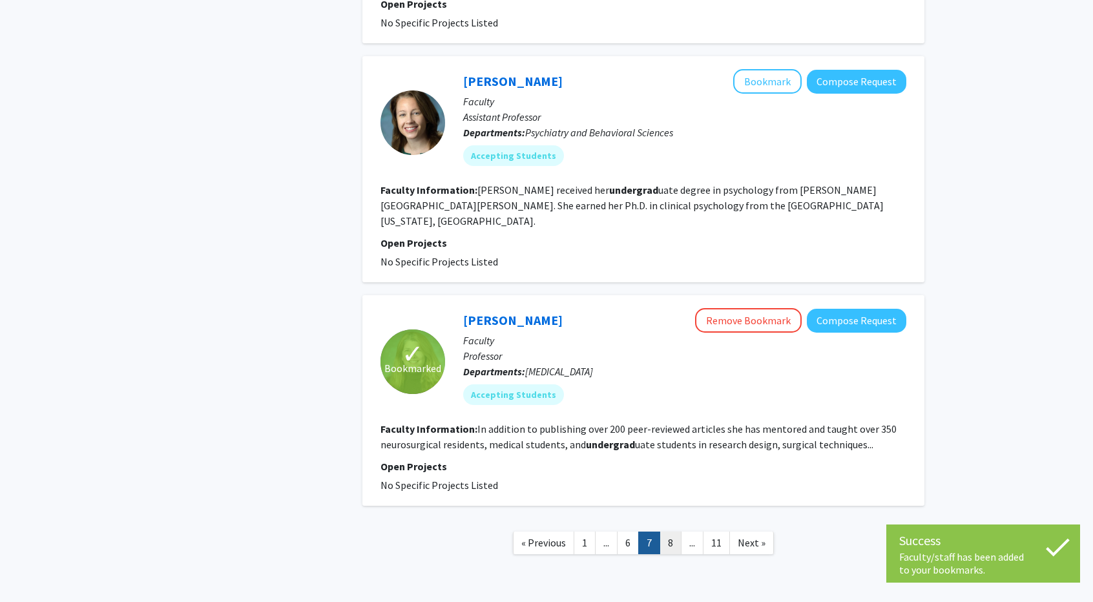
click at [679, 532] on link "8" at bounding box center [671, 543] width 22 height 23
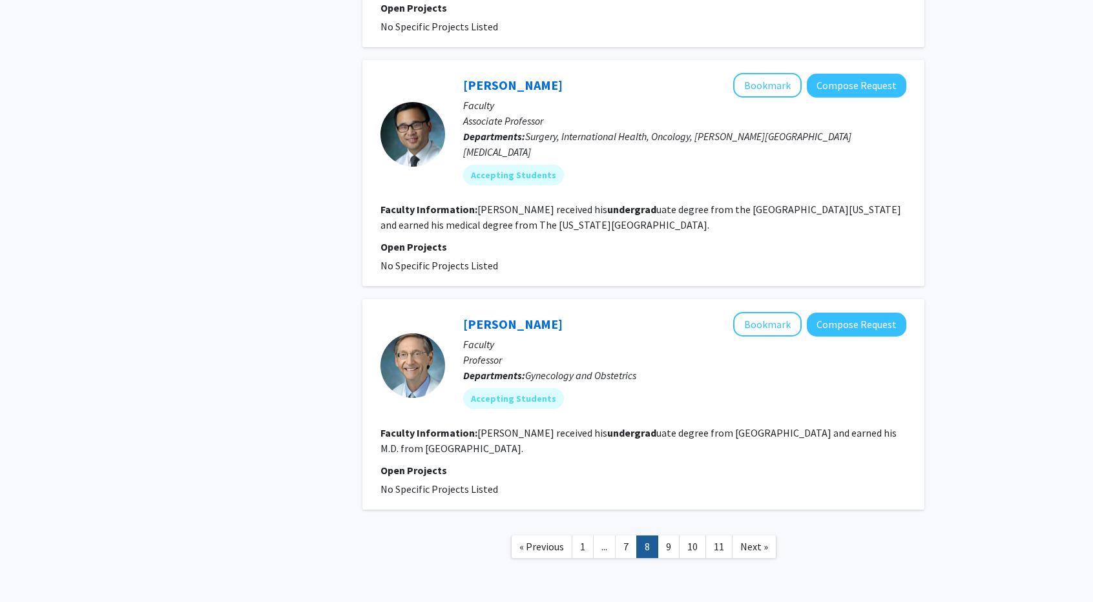
scroll to position [1876, 0]
click at [666, 534] on link "9" at bounding box center [669, 545] width 22 height 23
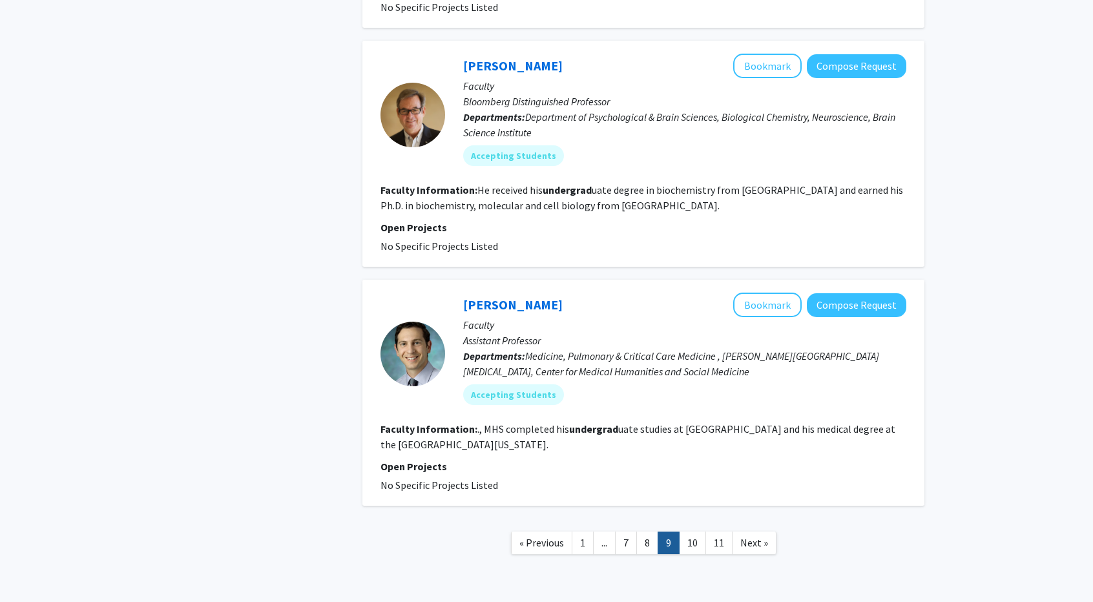
scroll to position [1941, 0]
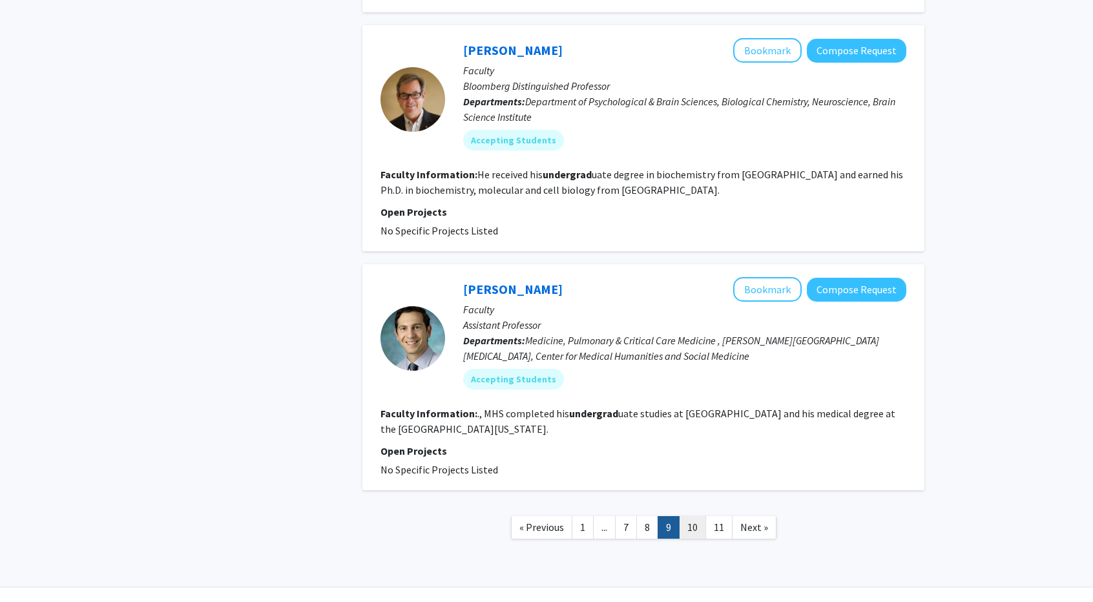
click at [693, 516] on link "10" at bounding box center [692, 527] width 27 height 23
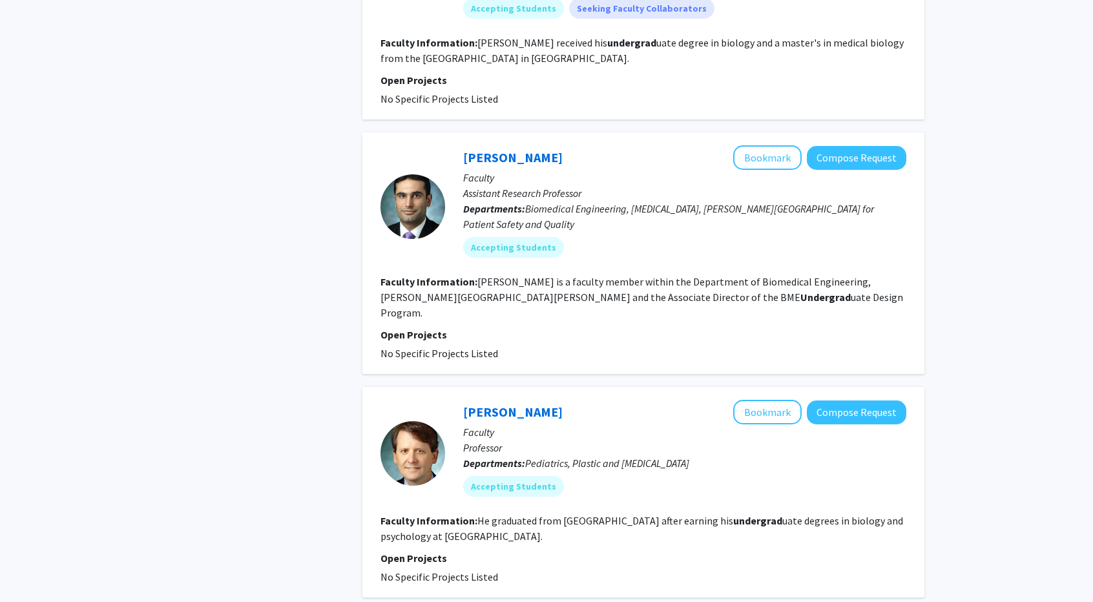
scroll to position [1956, 0]
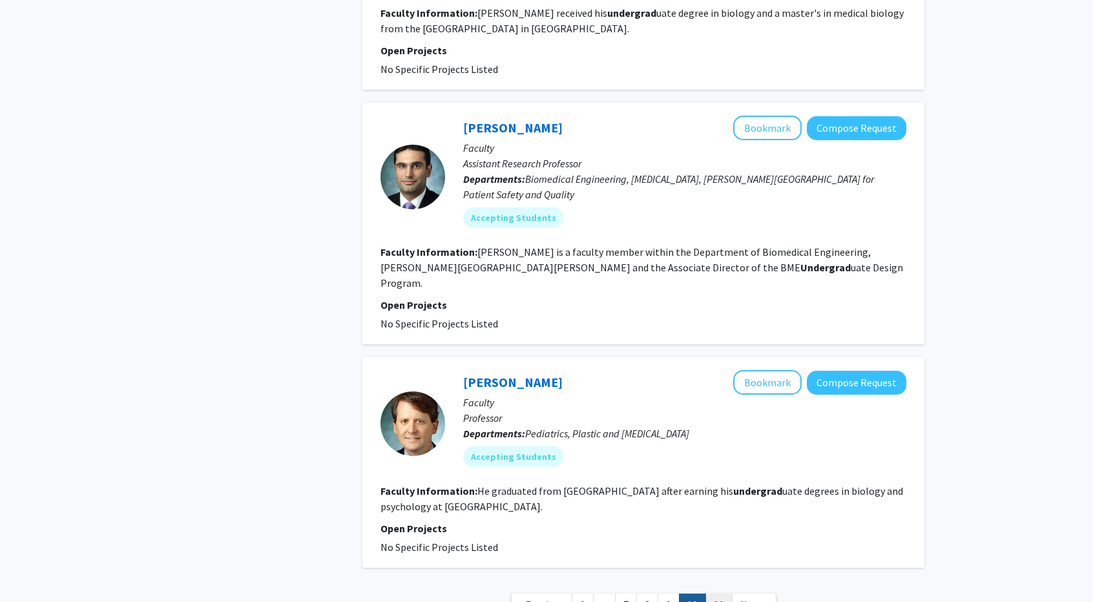
click at [716, 594] on link "11" at bounding box center [719, 605] width 27 height 23
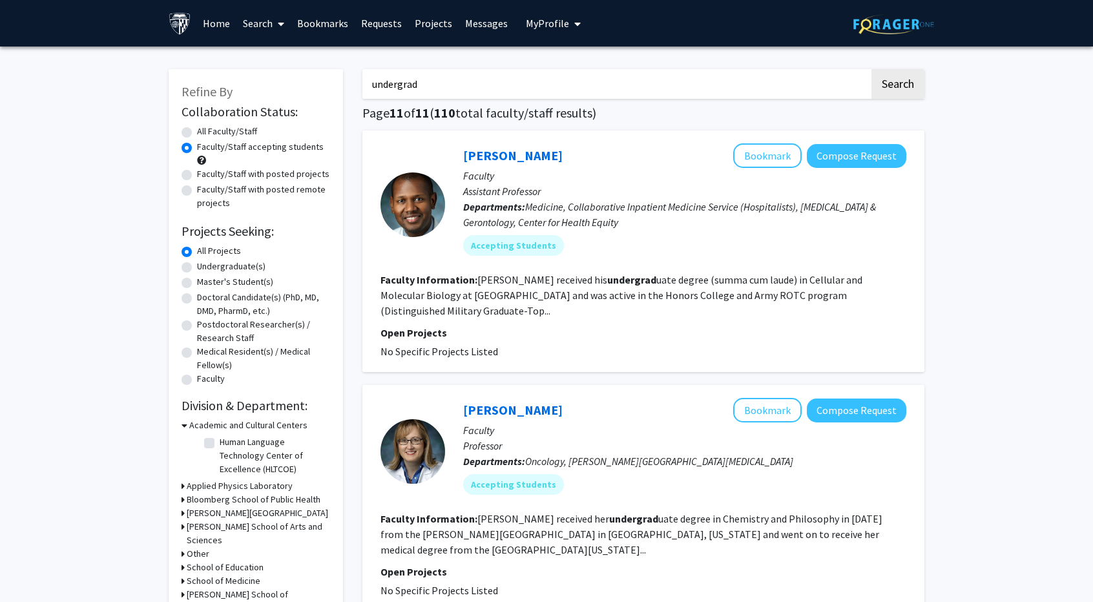
click at [289, 174] on label "Faculty/Staff with posted projects" at bounding box center [263, 174] width 132 height 14
click at [206, 174] on input "Faculty/Staff with posted projects" at bounding box center [201, 171] width 8 height 8
radio input "true"
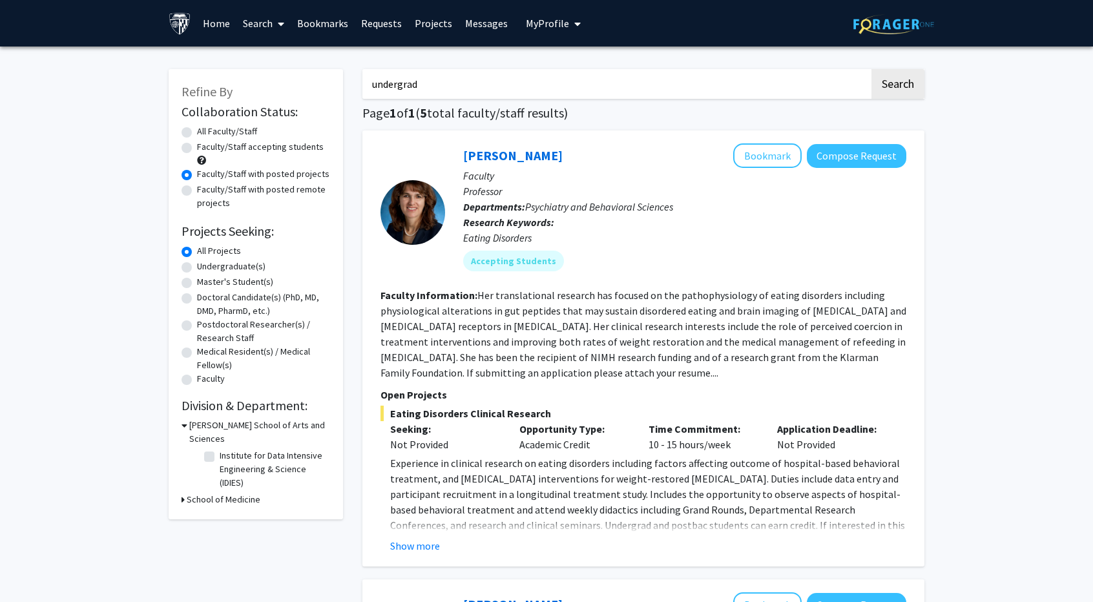
drag, startPoint x: 490, startPoint y: 80, endPoint x: 348, endPoint y: 77, distance: 142.2
click at [872, 69] on button "Search" at bounding box center [898, 84] width 53 height 30
radio input "true"
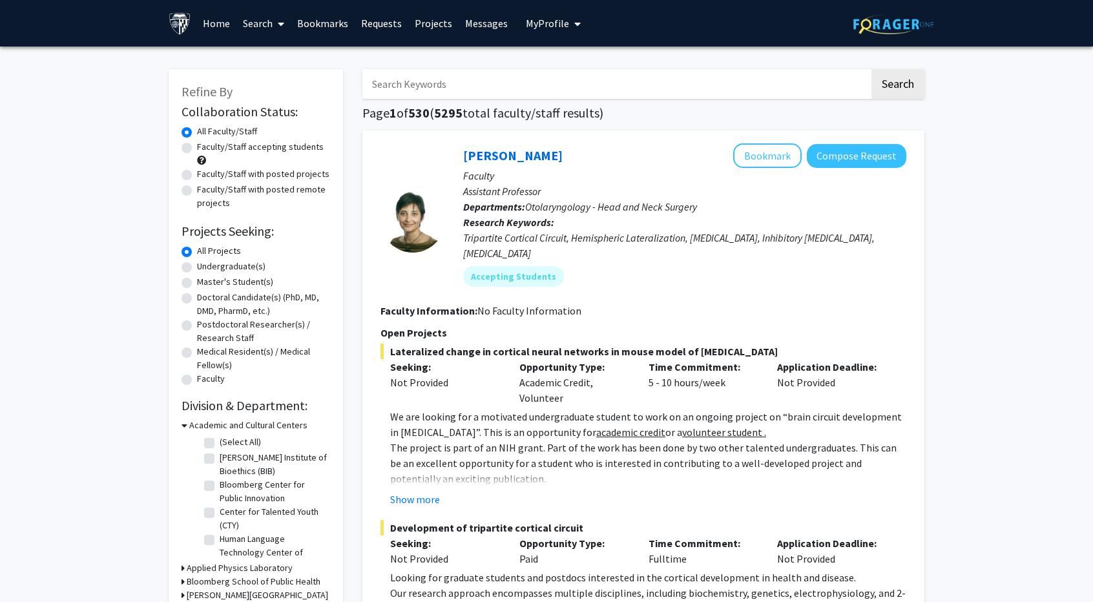
click at [299, 174] on label "Faculty/Staff with posted projects" at bounding box center [263, 174] width 132 height 14
click at [206, 174] on input "Faculty/Staff with posted projects" at bounding box center [201, 171] width 8 height 8
radio input "true"
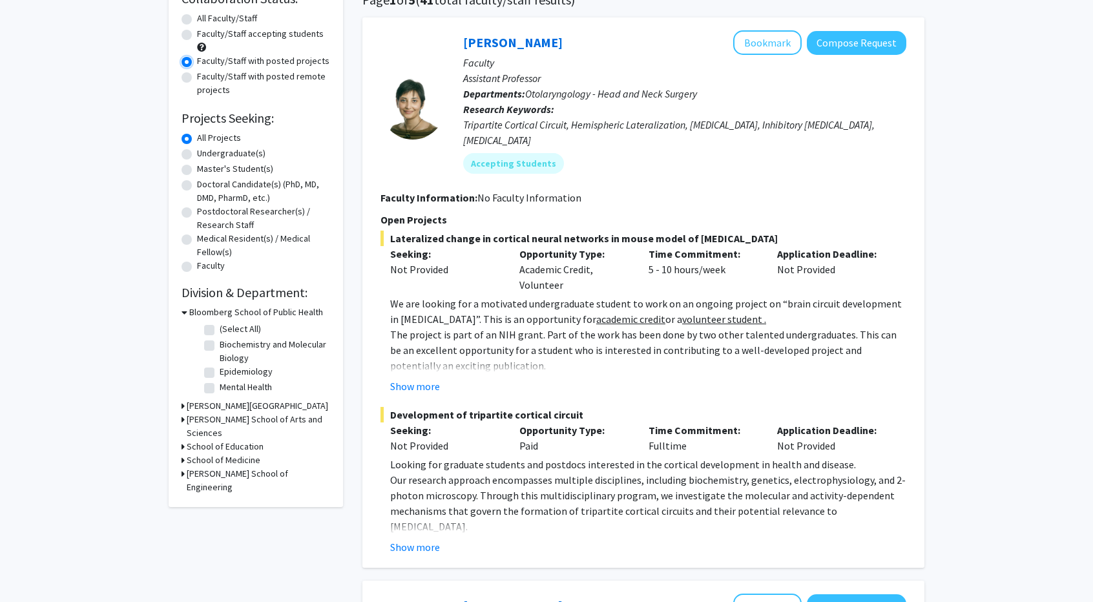
scroll to position [129, 0]
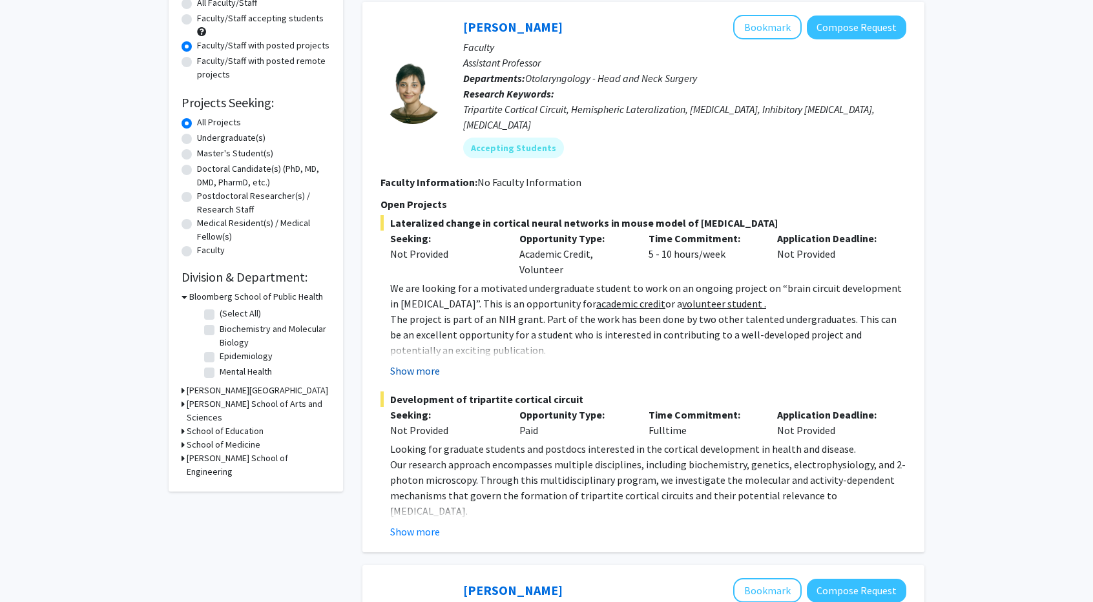
click at [417, 363] on button "Show more" at bounding box center [415, 371] width 50 height 16
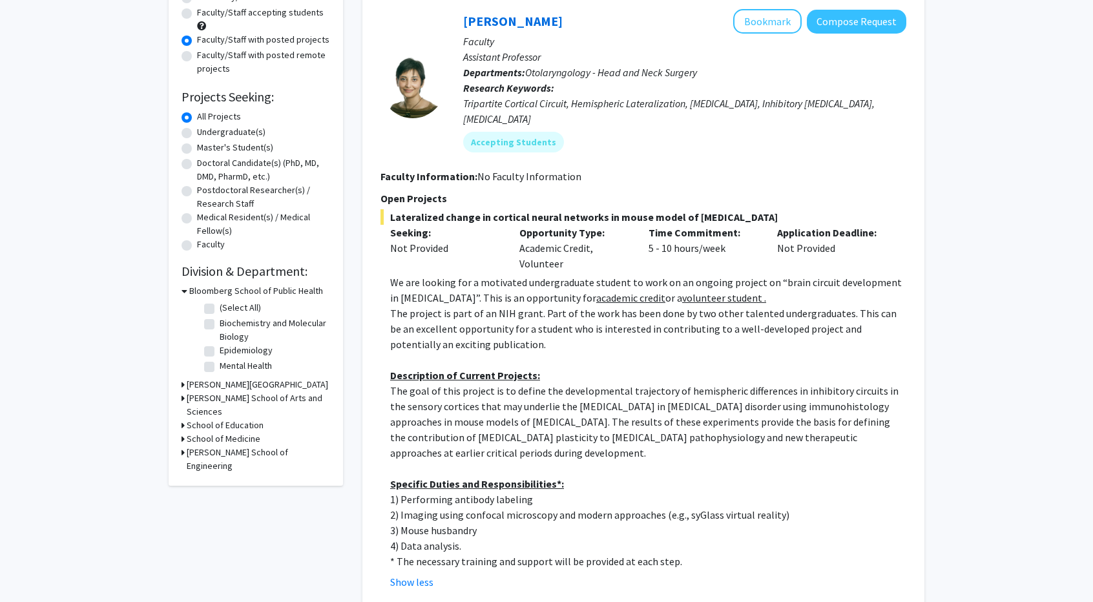
scroll to position [111, 0]
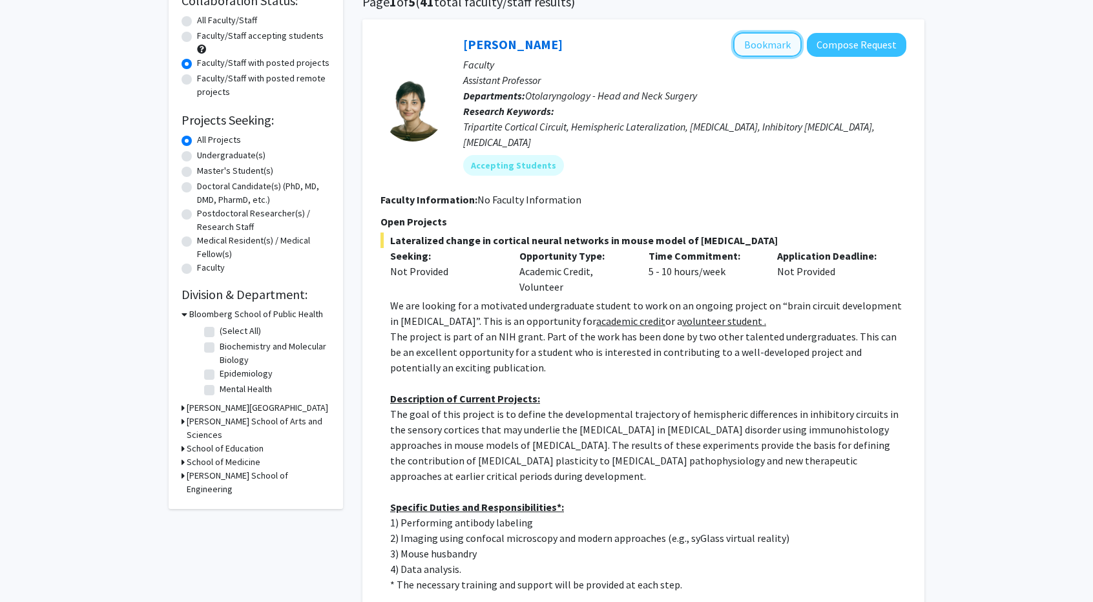
click at [748, 50] on button "Bookmark" at bounding box center [767, 44] width 69 height 25
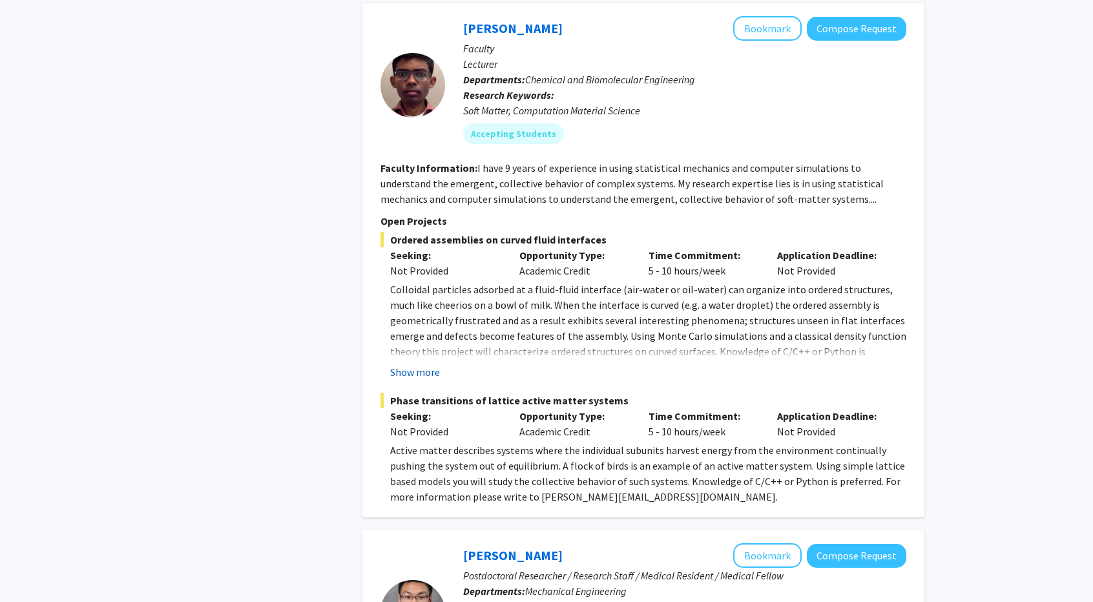
scroll to position [911, 0]
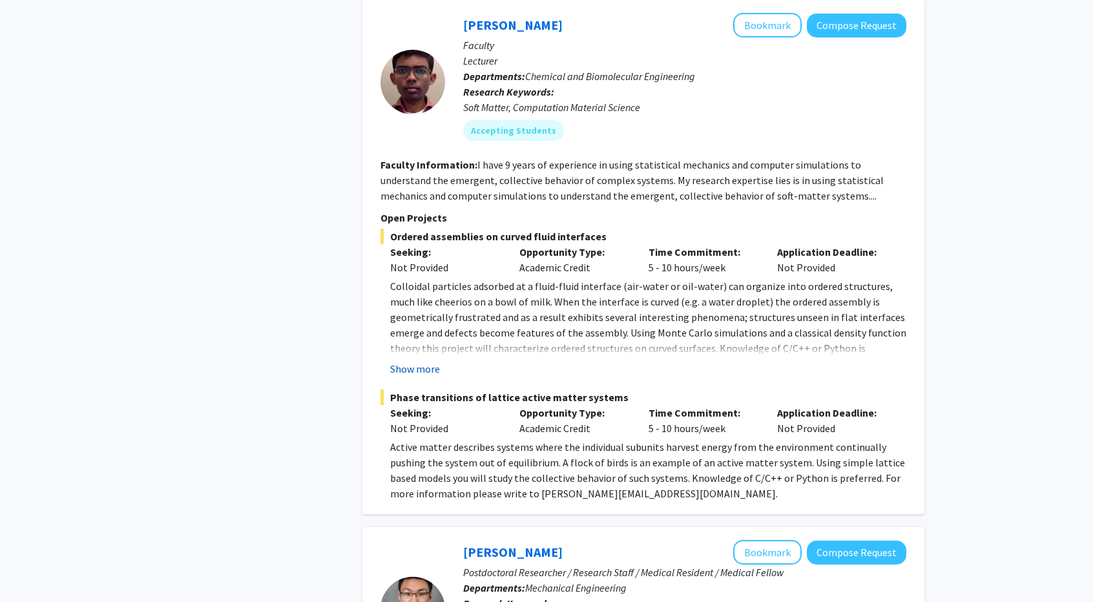
click at [415, 361] on button "Show more" at bounding box center [415, 369] width 50 height 16
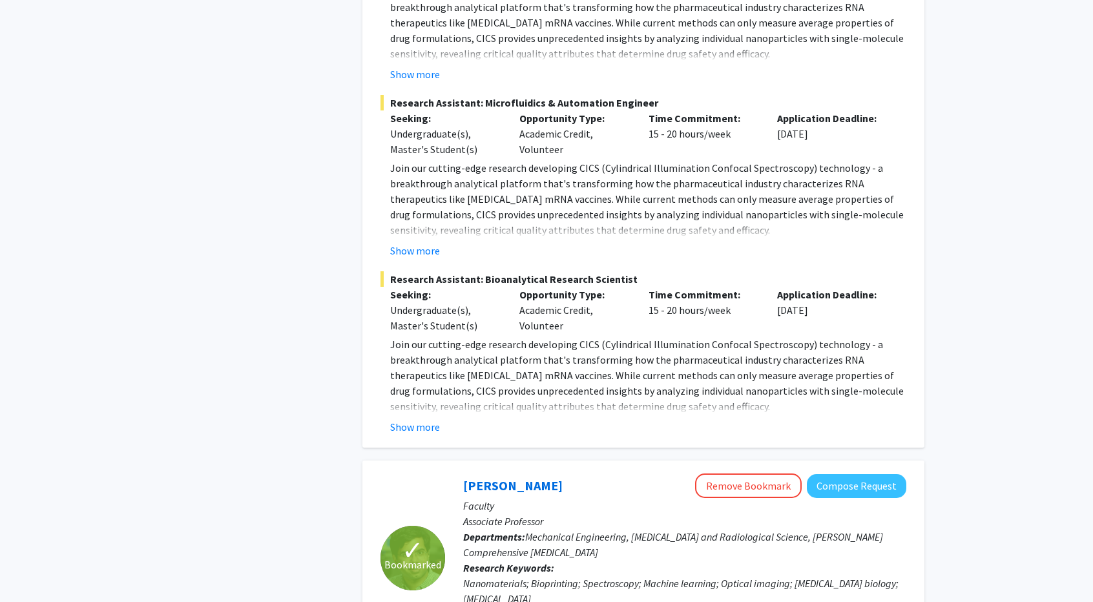
scroll to position [1765, 0]
click at [406, 419] on button "Show more" at bounding box center [415, 427] width 50 height 16
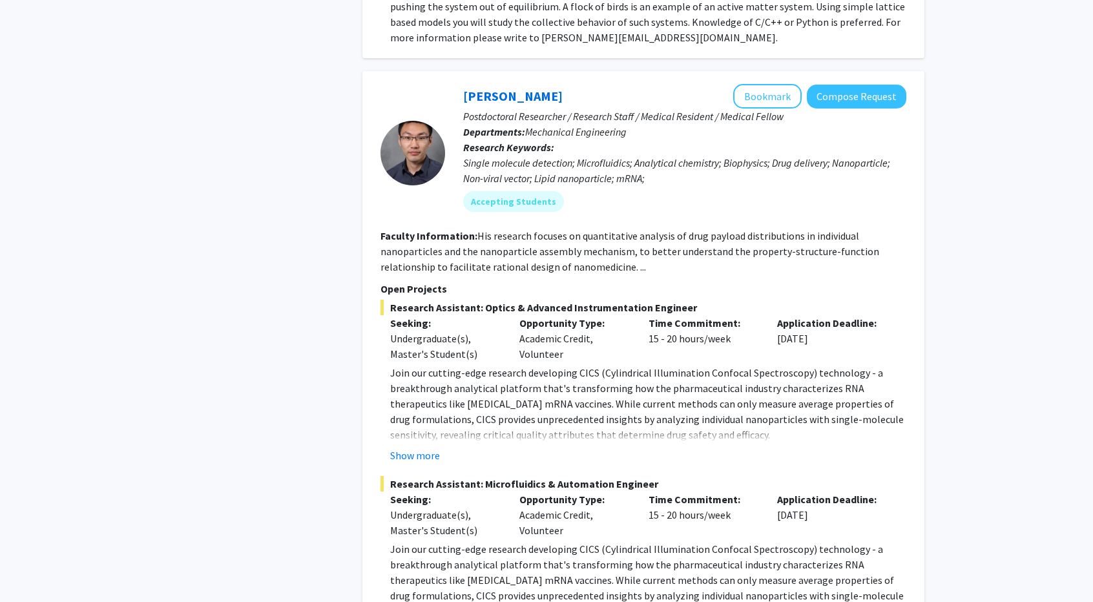
scroll to position [1383, 0]
click at [432, 448] on button "Show more" at bounding box center [415, 456] width 50 height 16
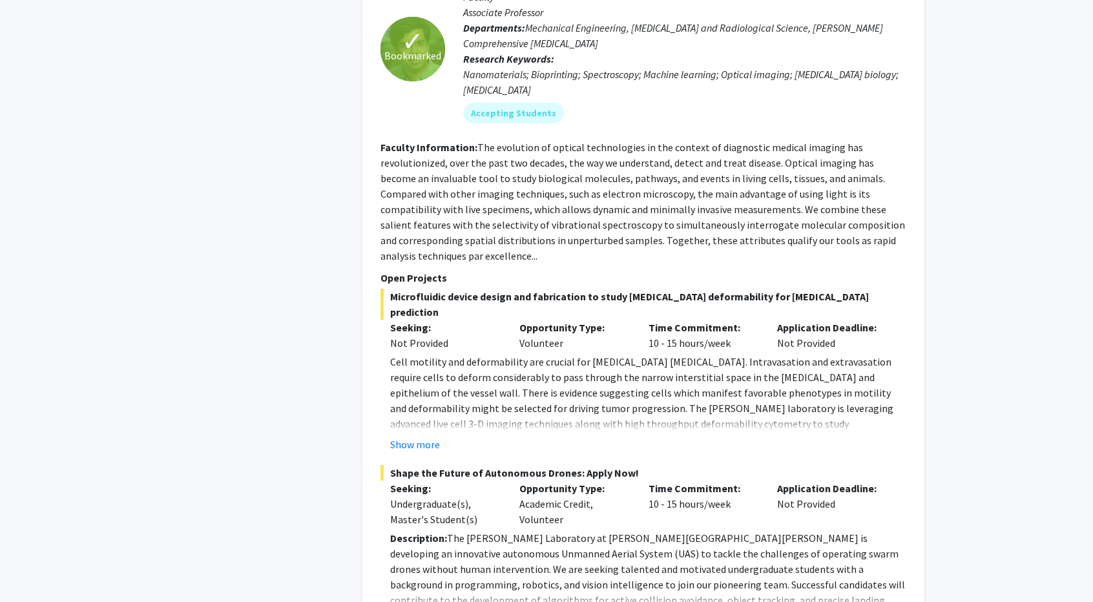
scroll to position [3205, 0]
click at [675, 179] on fg-read-more "The evolution of optical technologies in the context of diagnostic medical imag…" at bounding box center [643, 200] width 525 height 121
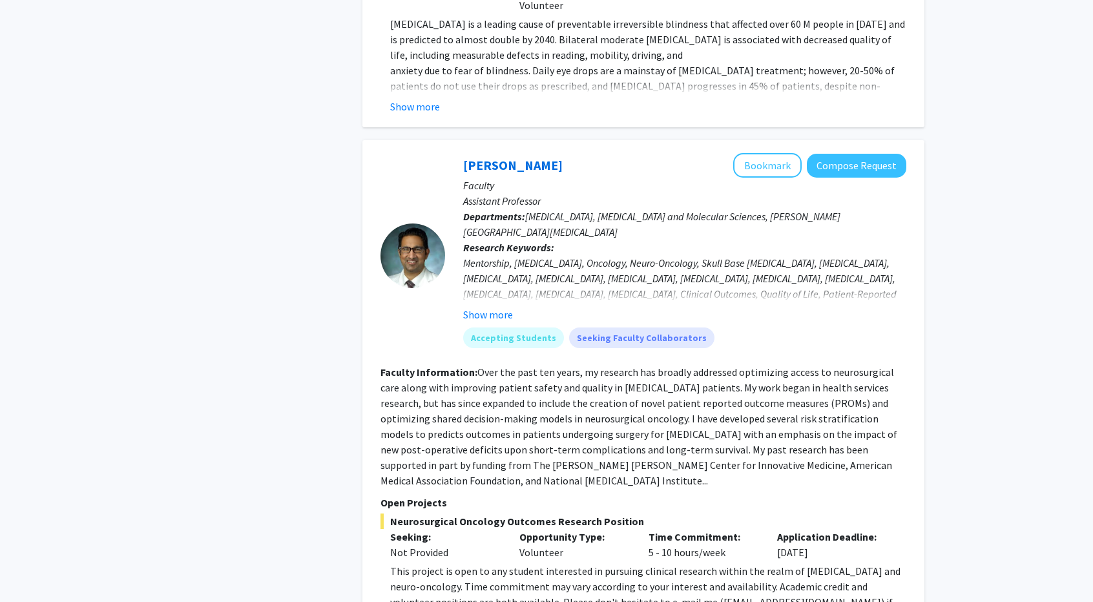
scroll to position [5559, 0]
click at [773, 154] on button "Bookmark" at bounding box center [767, 166] width 69 height 25
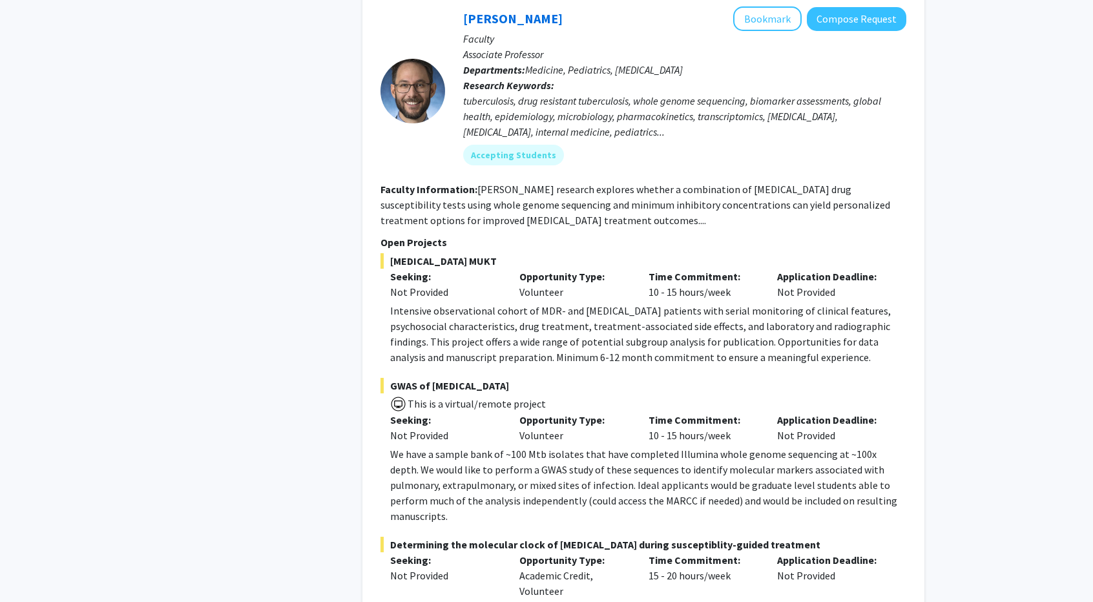
scroll to position [6447, 0]
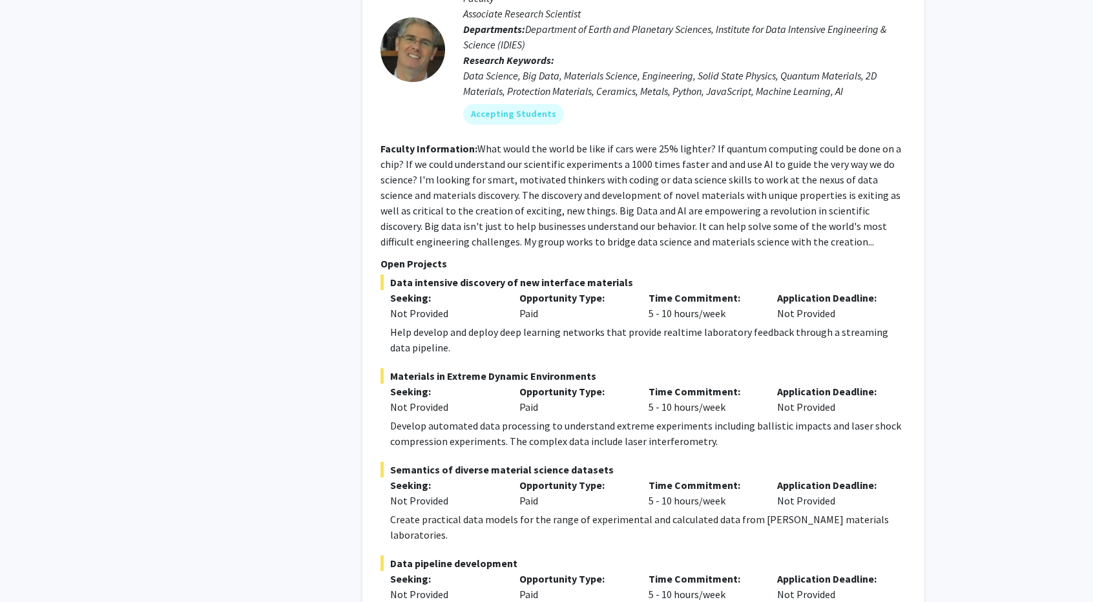
scroll to position [7282, 0]
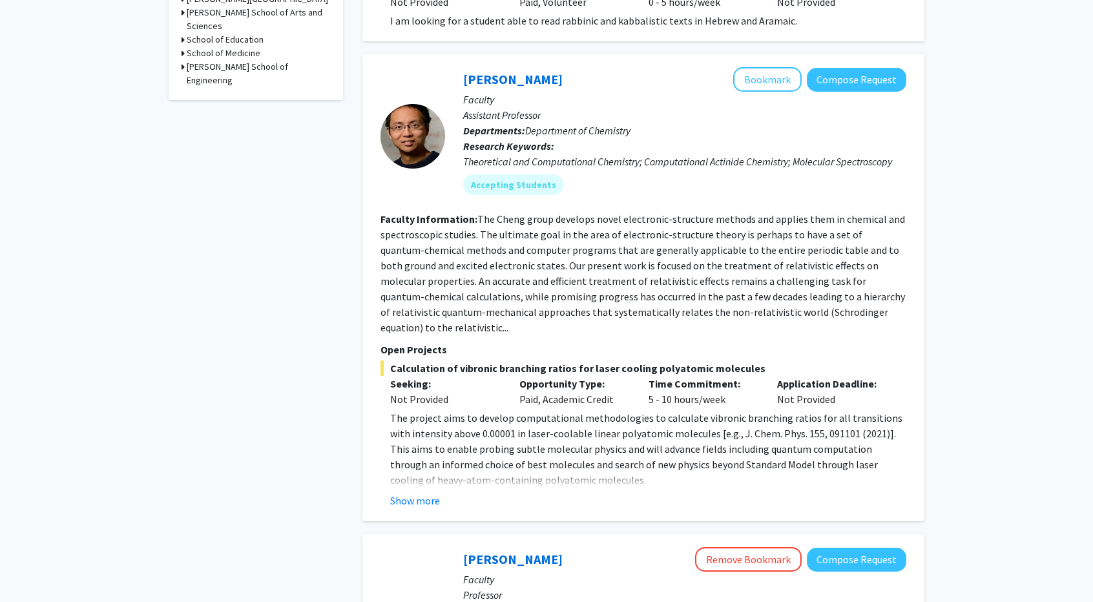
scroll to position [520, 0]
click at [427, 494] on button "Show more" at bounding box center [415, 502] width 50 height 16
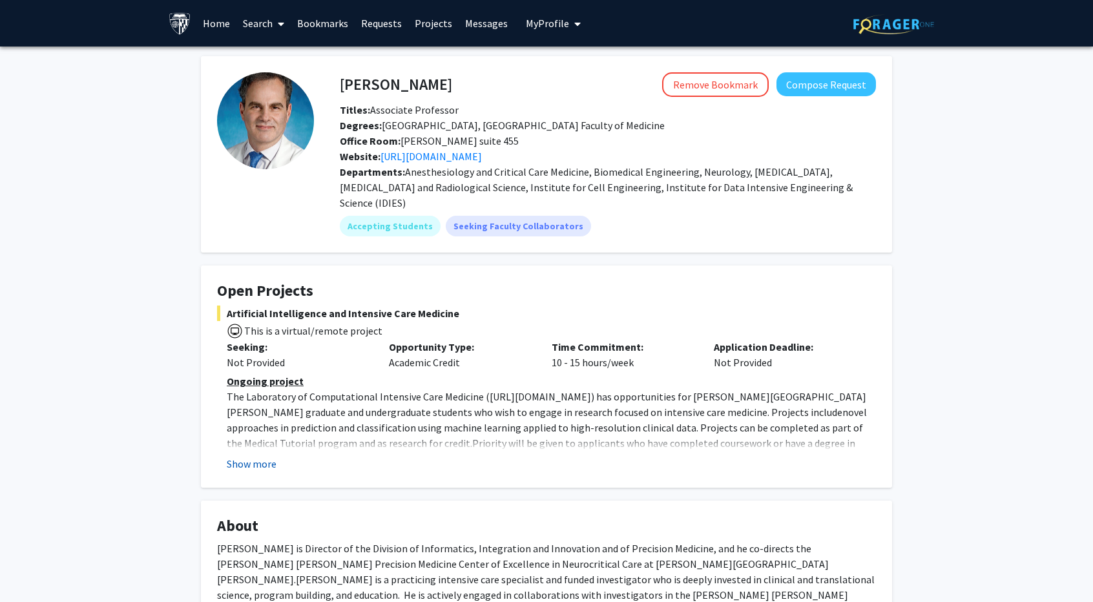
click at [255, 456] on button "Show more" at bounding box center [252, 464] width 50 height 16
